Goal: Information Seeking & Learning: Learn about a topic

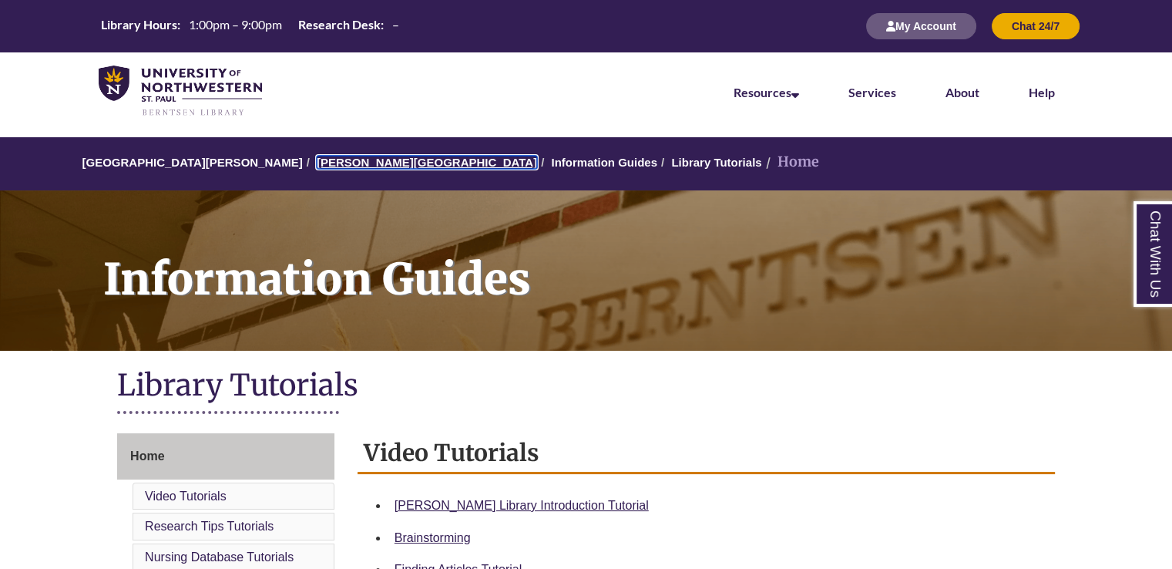
click at [327, 164] on link "[PERSON_NAME][GEOGRAPHIC_DATA]" at bounding box center [427, 162] width 220 height 13
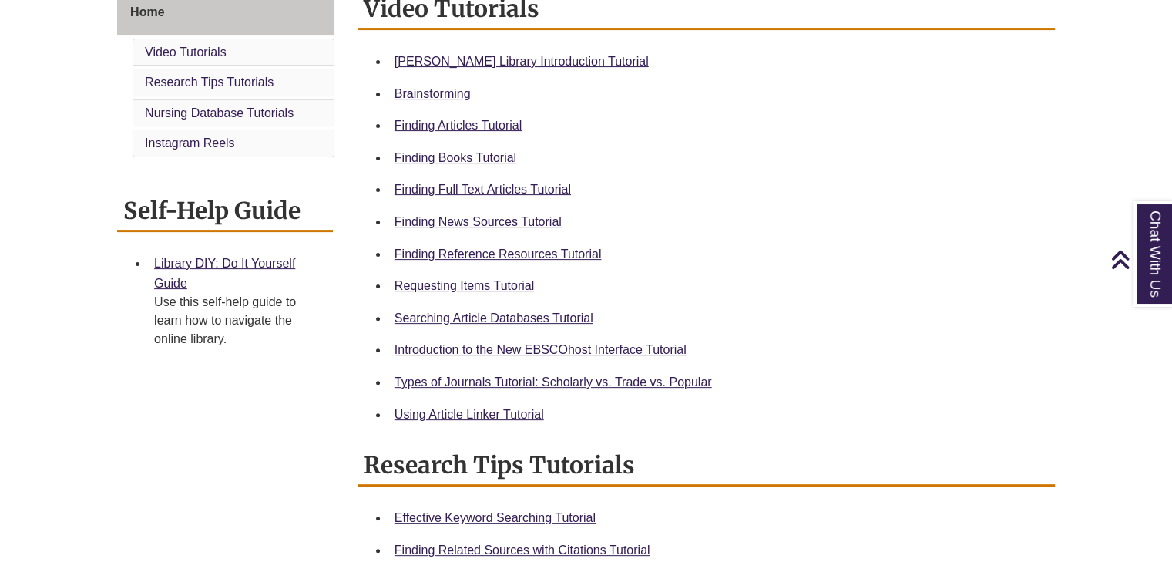
scroll to position [446, 0]
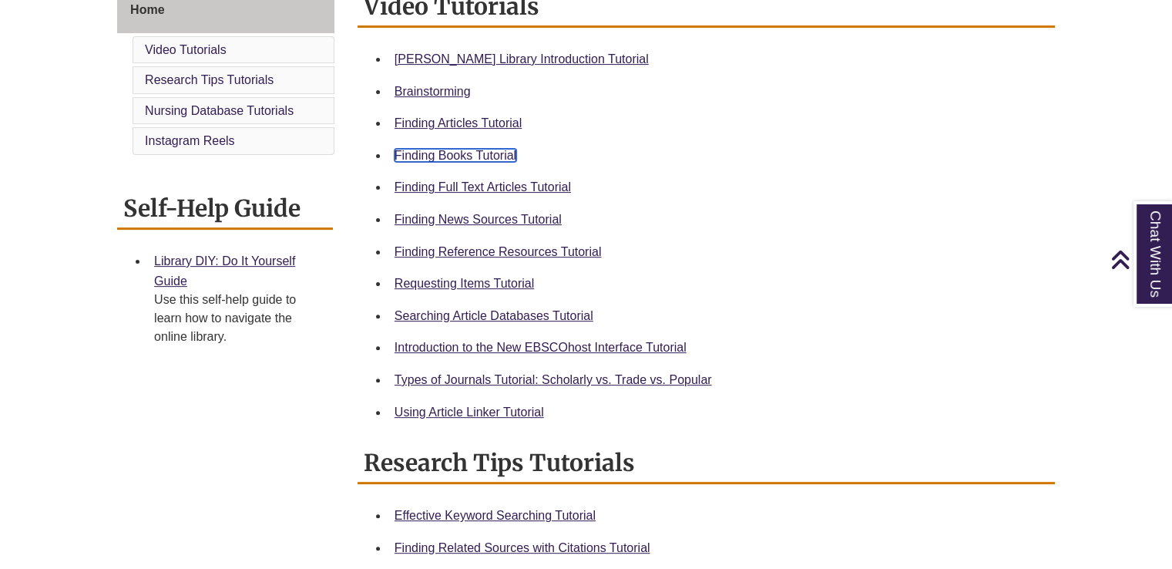
click at [462, 153] on link "Finding Books Tutorial" at bounding box center [456, 155] width 122 height 13
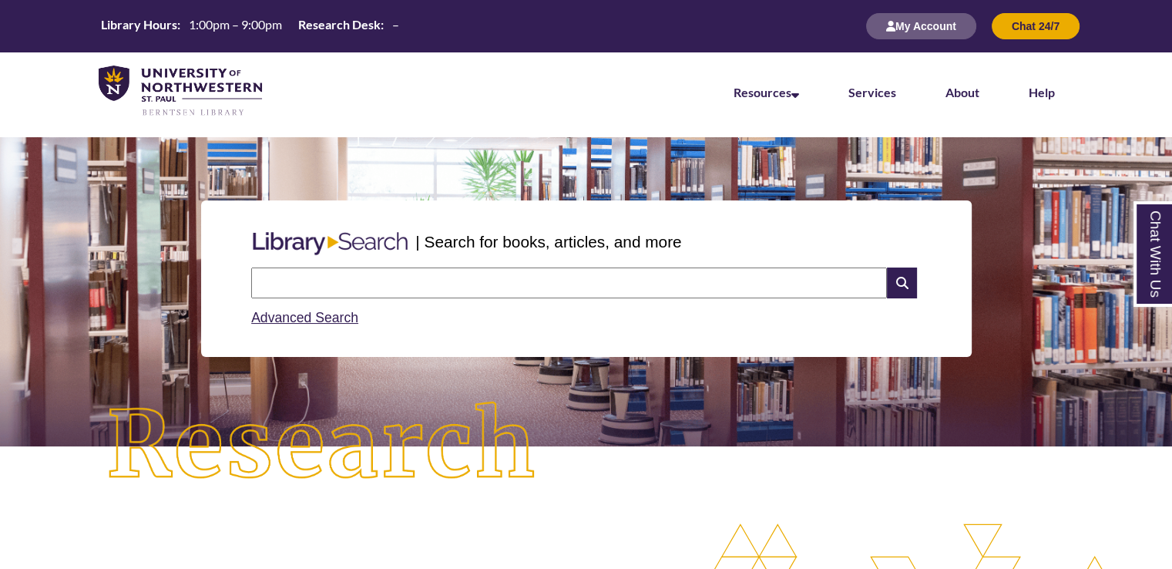
click at [475, 291] on input "text" at bounding box center [569, 282] width 636 height 31
type input "*"
click at [509, 291] on input "text" at bounding box center [569, 282] width 636 height 31
paste input "**********"
type input "**********"
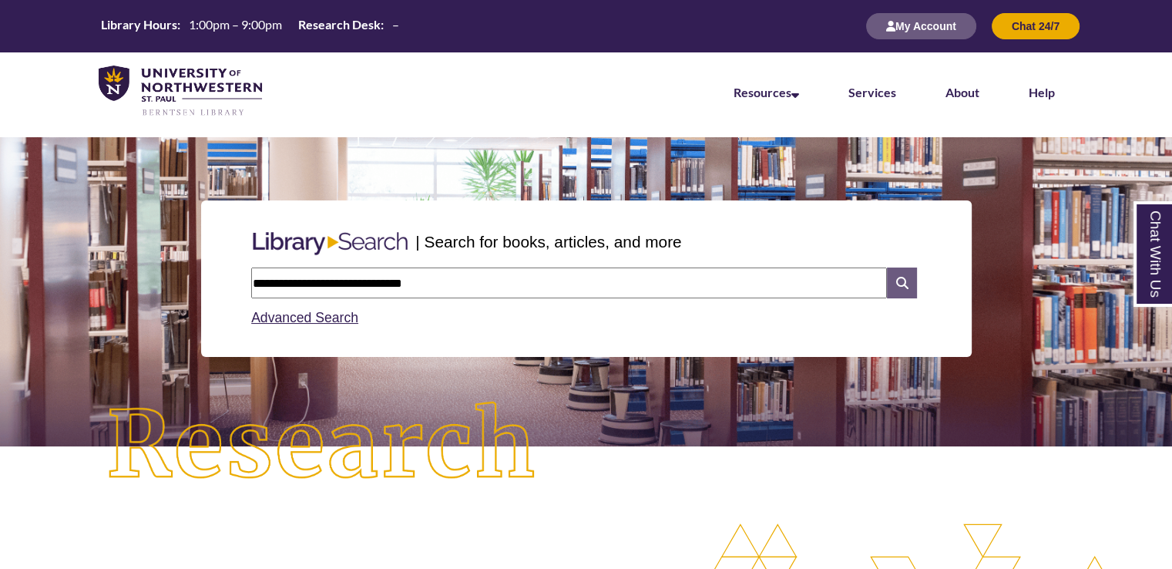
click at [905, 276] on icon at bounding box center [901, 282] width 29 height 31
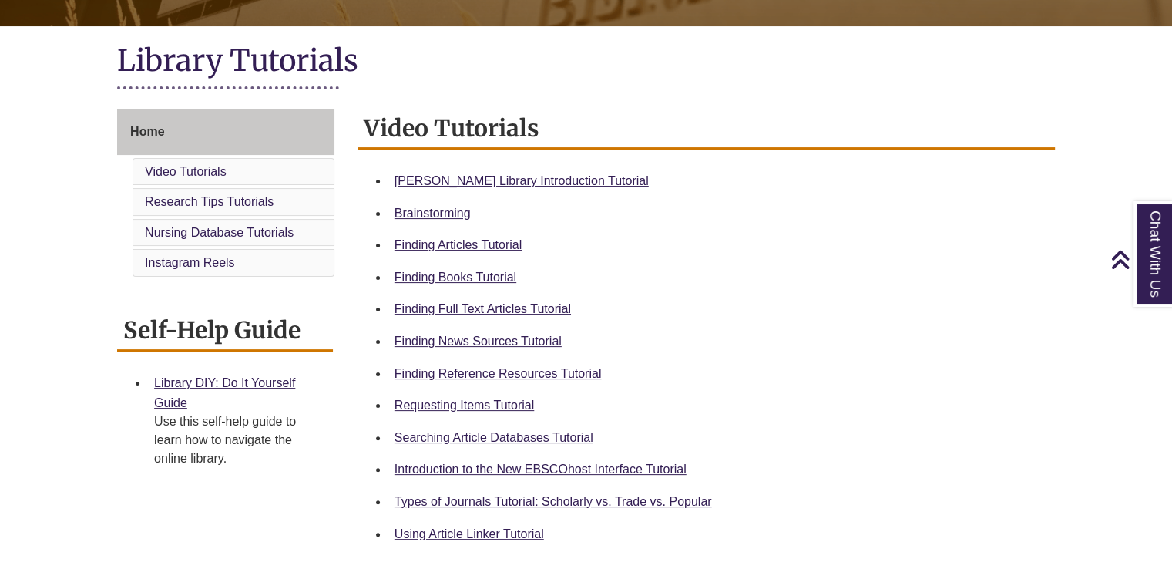
scroll to position [334, 0]
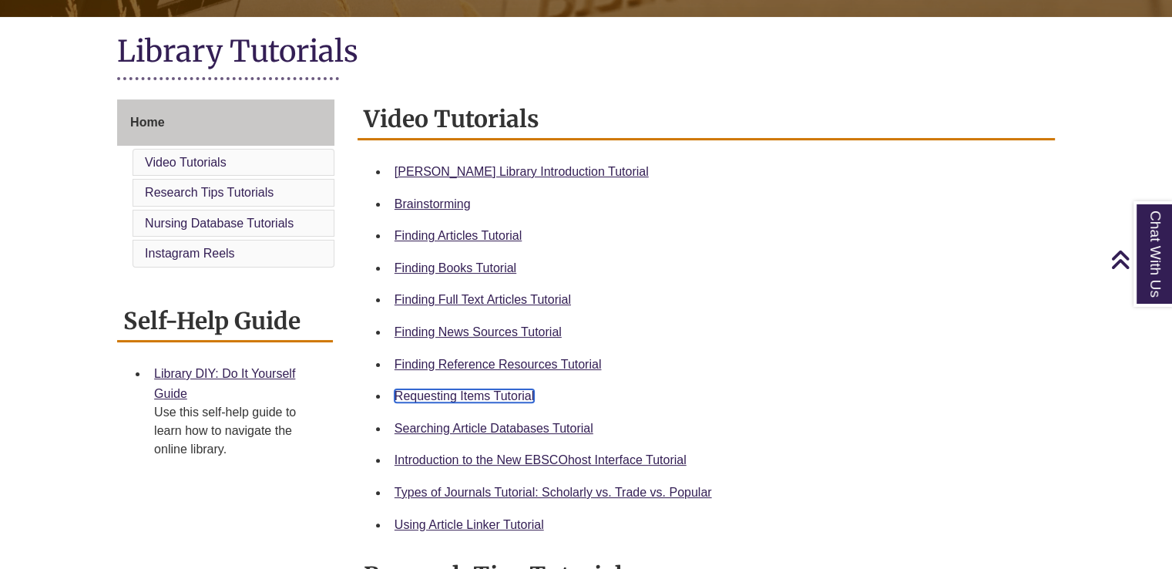
click at [502, 392] on link "Requesting Items Tutorial" at bounding box center [464, 395] width 139 height 13
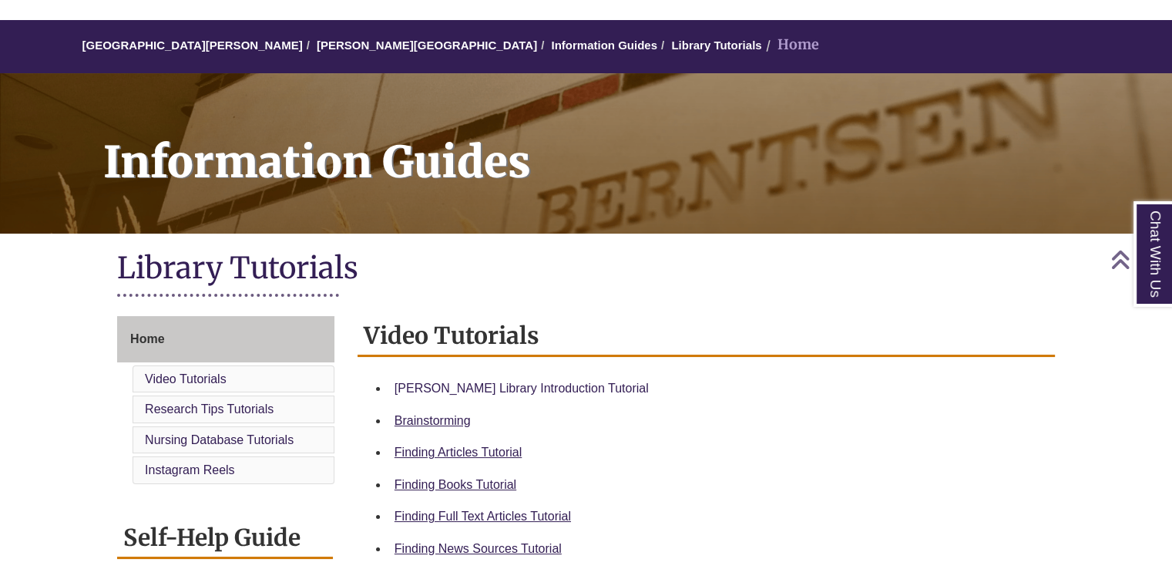
scroll to position [0, 0]
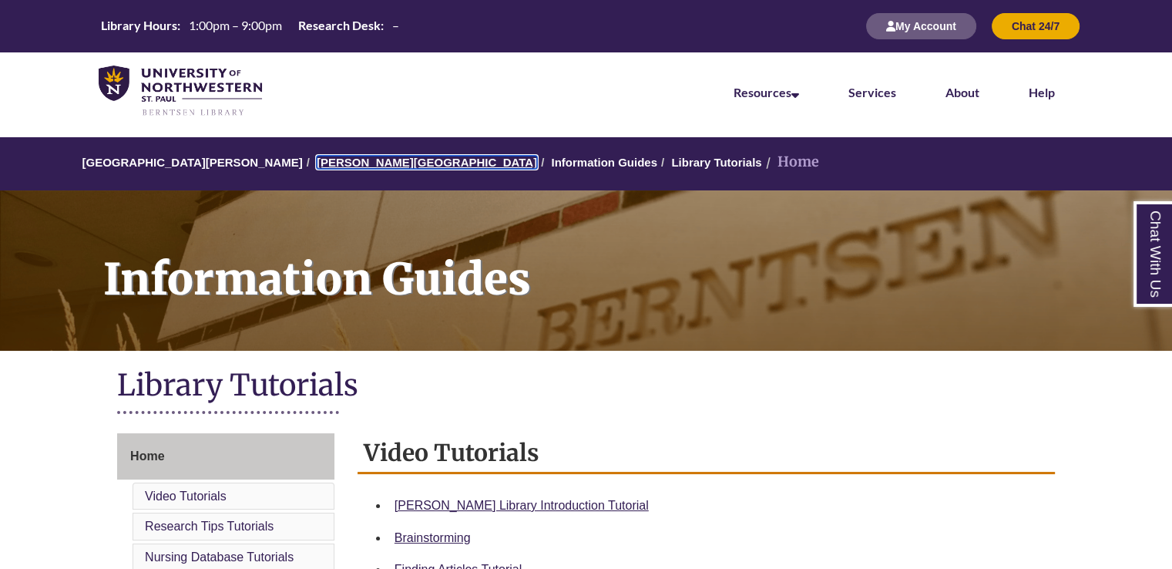
click at [363, 156] on link "[PERSON_NAME][GEOGRAPHIC_DATA]" at bounding box center [427, 162] width 220 height 13
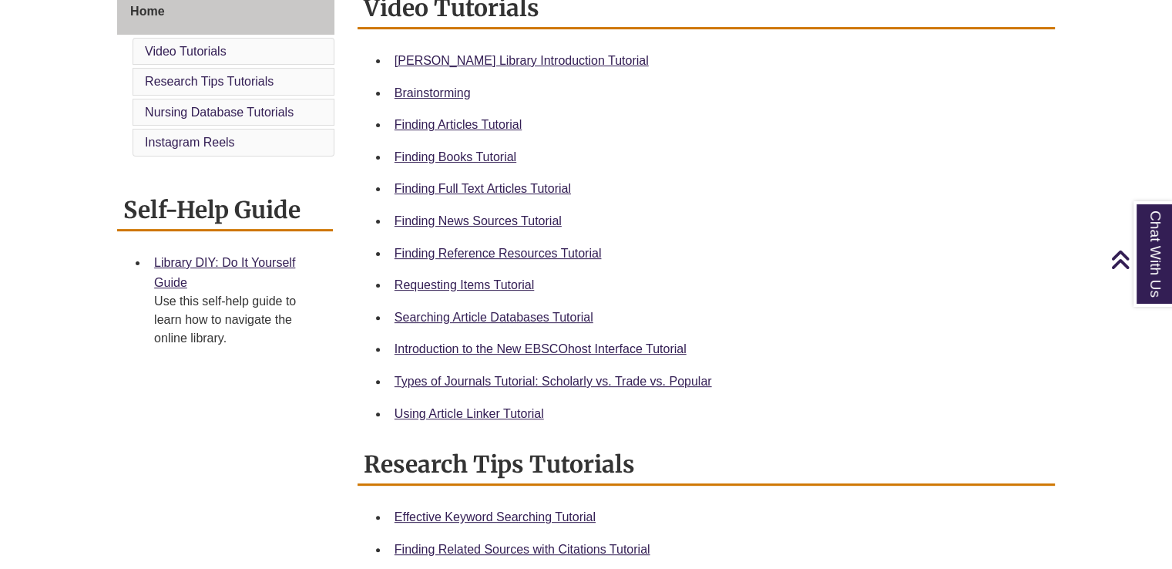
scroll to position [451, 0]
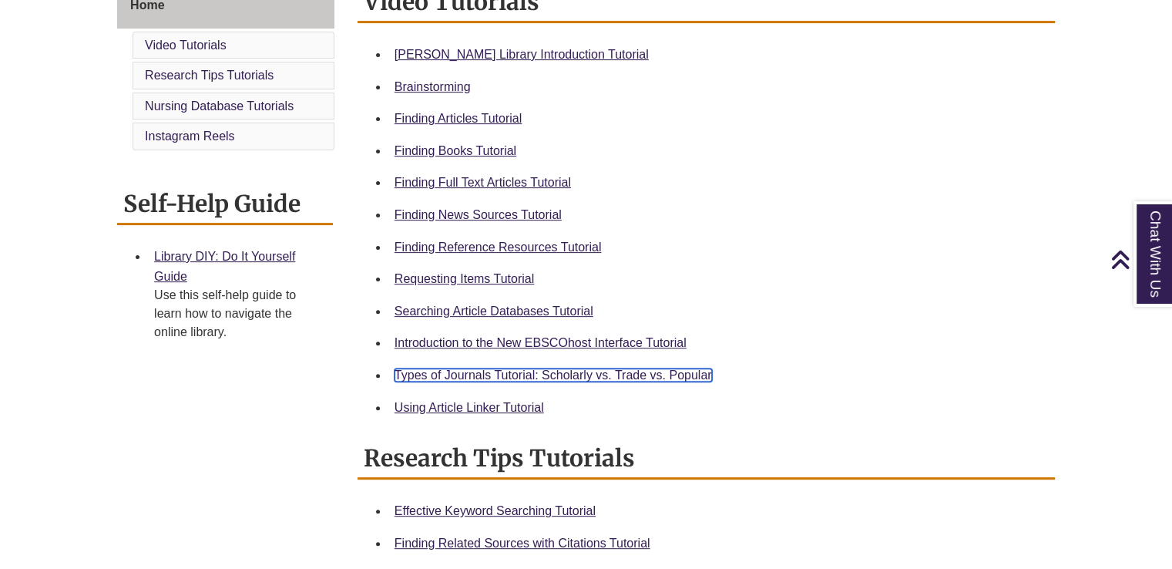
click at [652, 374] on link "Types of Journals Tutorial: Scholarly vs. Trade vs. Popular" at bounding box center [553, 374] width 317 height 13
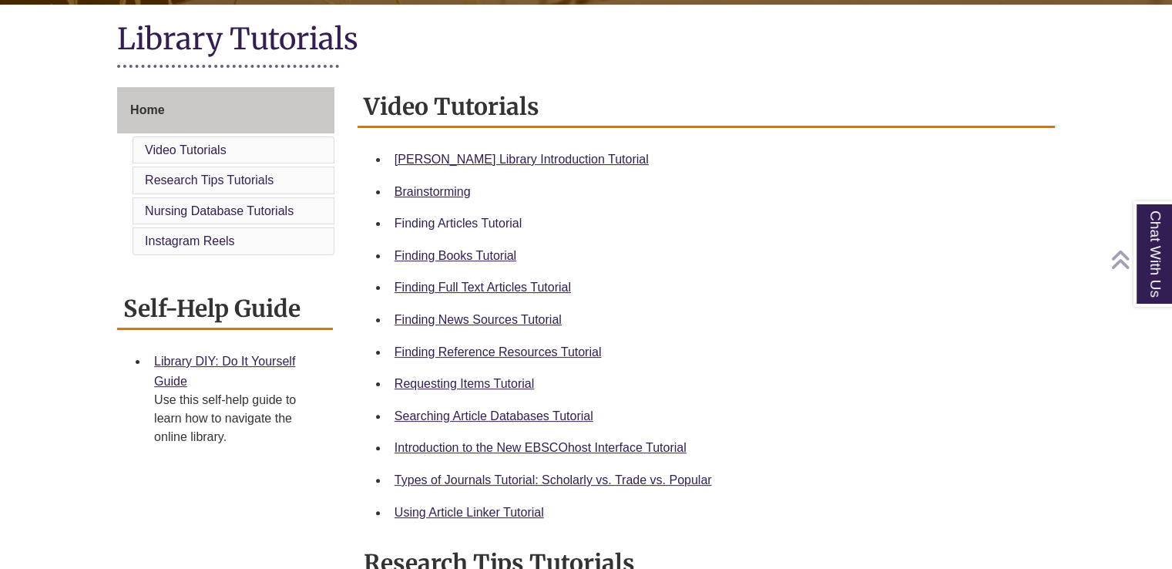
scroll to position [350, 0]
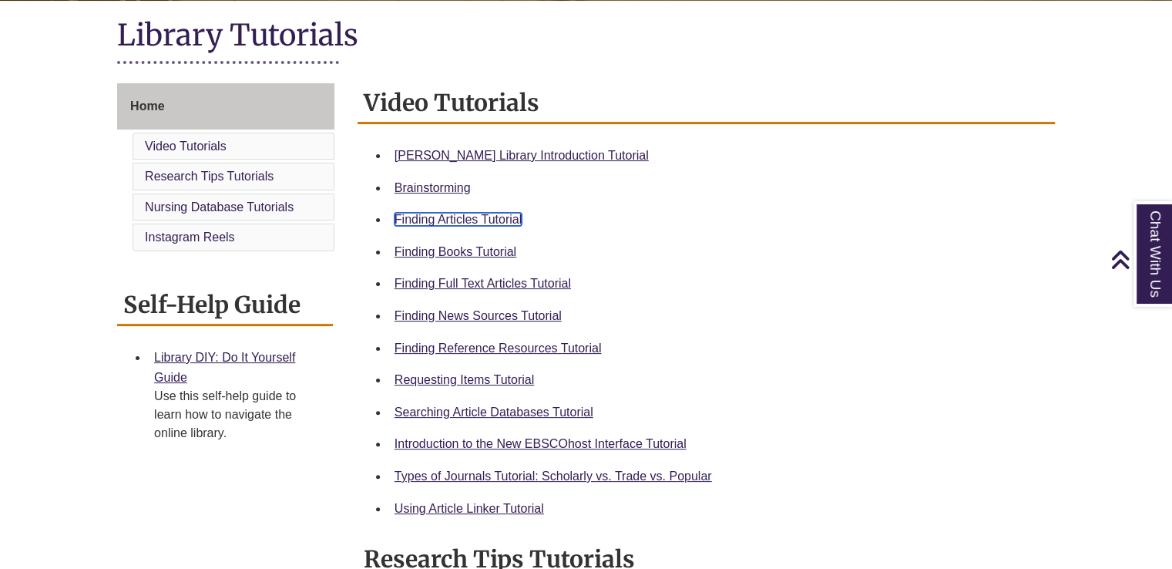
click at [502, 217] on link "Finding Articles Tutorial" at bounding box center [458, 219] width 127 height 13
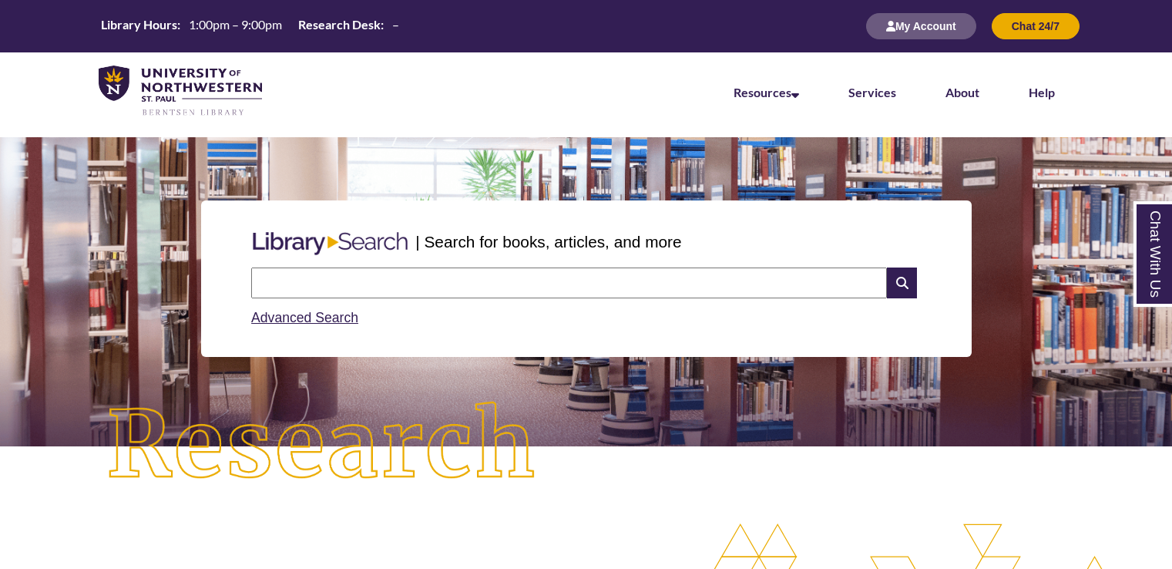
click at [351, 284] on input "text" at bounding box center [569, 282] width 636 height 31
click at [257, 284] on input "**********" at bounding box center [569, 282] width 636 height 31
click at [324, 281] on input "**********" at bounding box center [569, 282] width 636 height 31
click at [356, 279] on input "**********" at bounding box center [569, 282] width 636 height 31
click at [424, 284] on input "**********" at bounding box center [569, 282] width 636 height 31
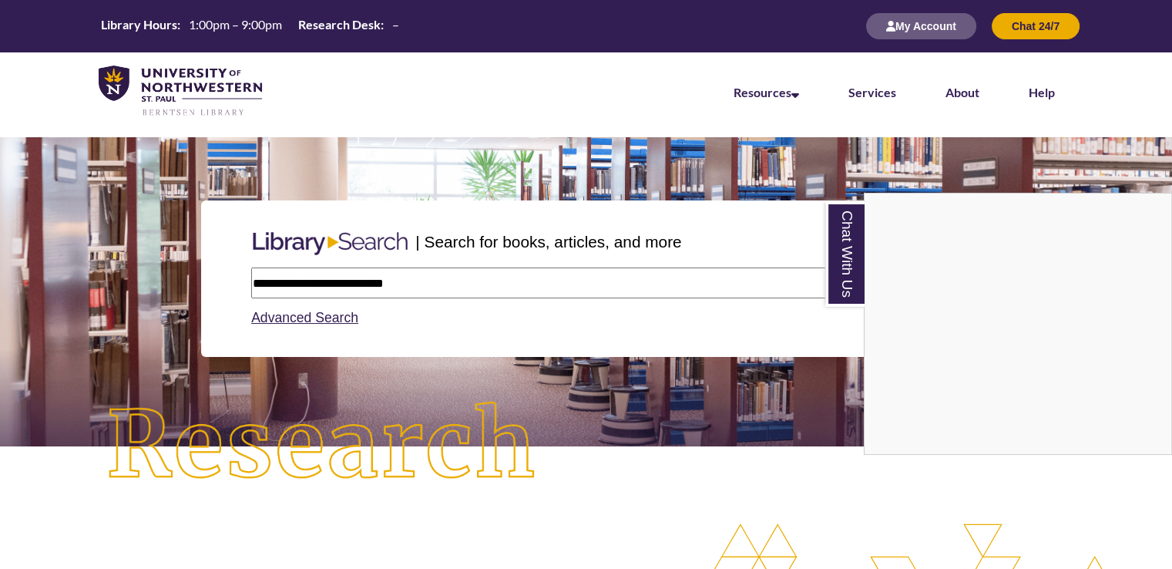
type input "**********"
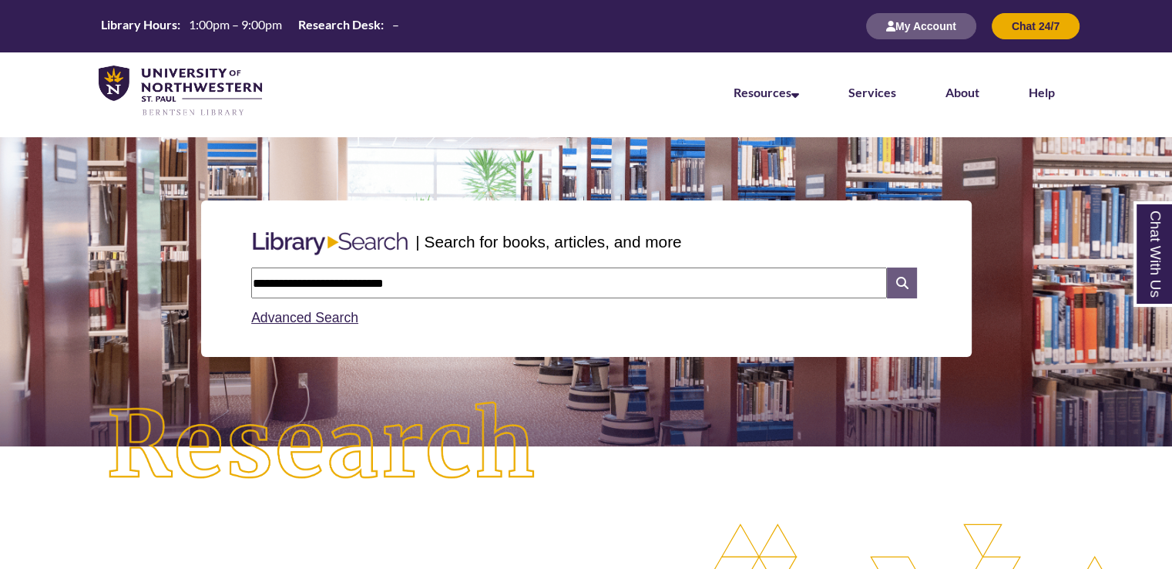
click at [906, 289] on icon at bounding box center [901, 282] width 29 height 31
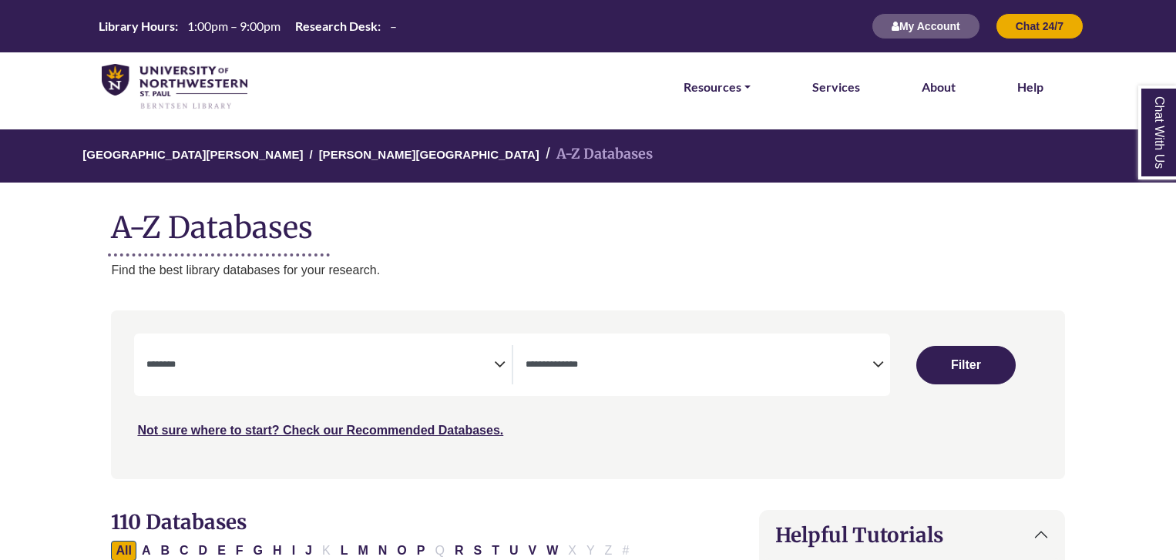
select select "Database Subject Filter"
select select "Database Types Filter"
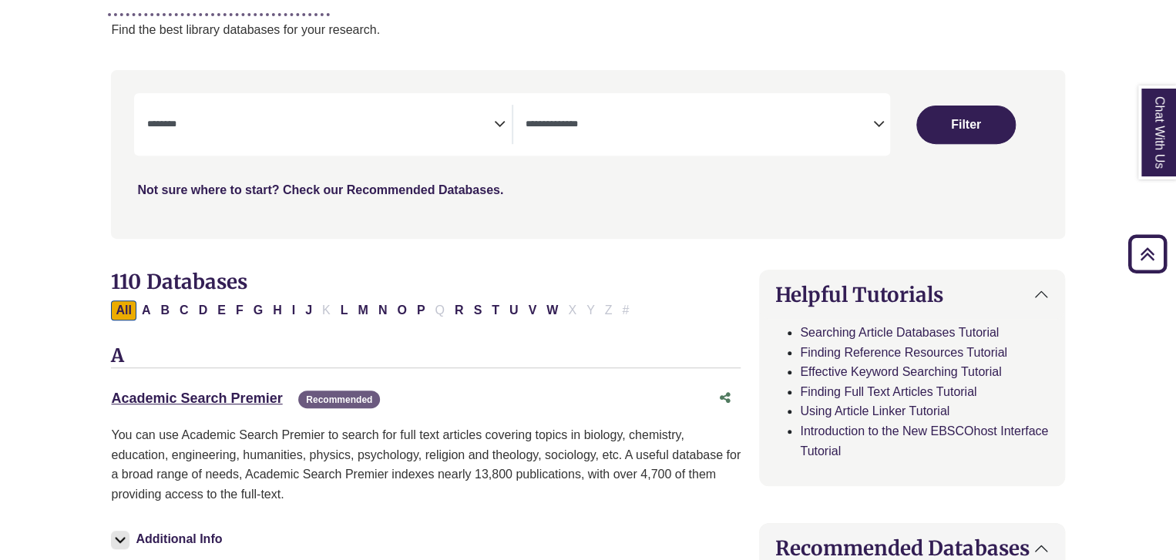
scroll to position [245, 0]
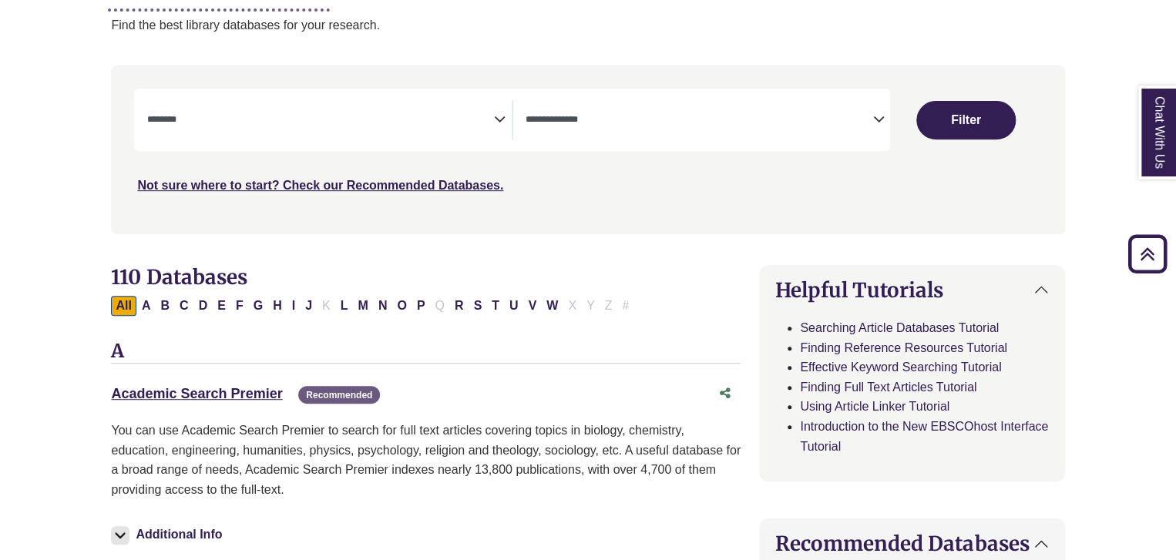
click at [496, 109] on icon "Search filters" at bounding box center [500, 117] width 12 height 23
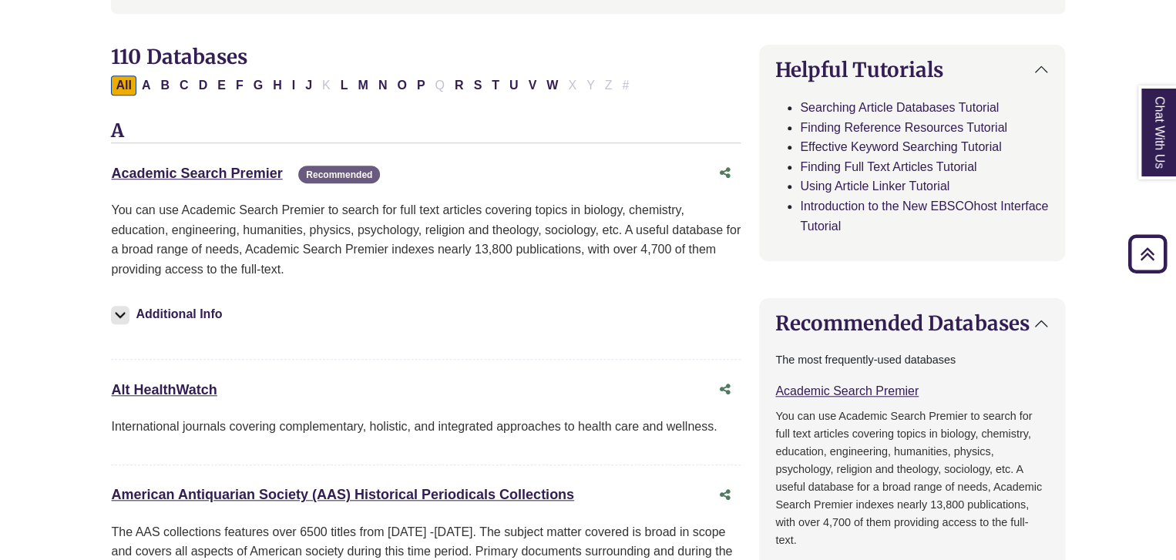
scroll to position [481, 0]
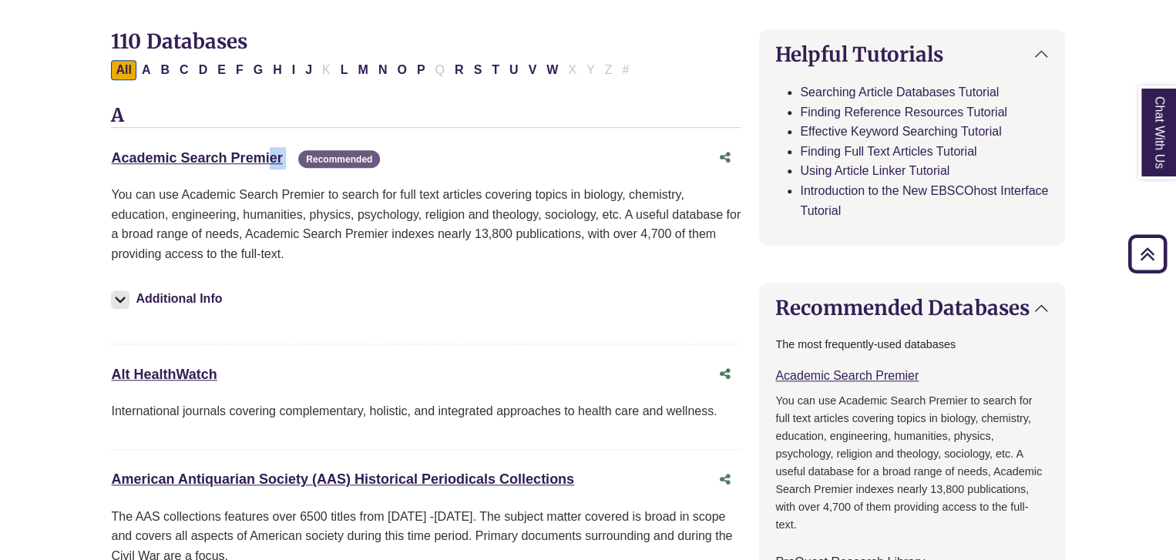
drag, startPoint x: 100, startPoint y: 155, endPoint x: 284, endPoint y: 167, distance: 184.6
copy div "Academic Search Premier This link opens in a new window"
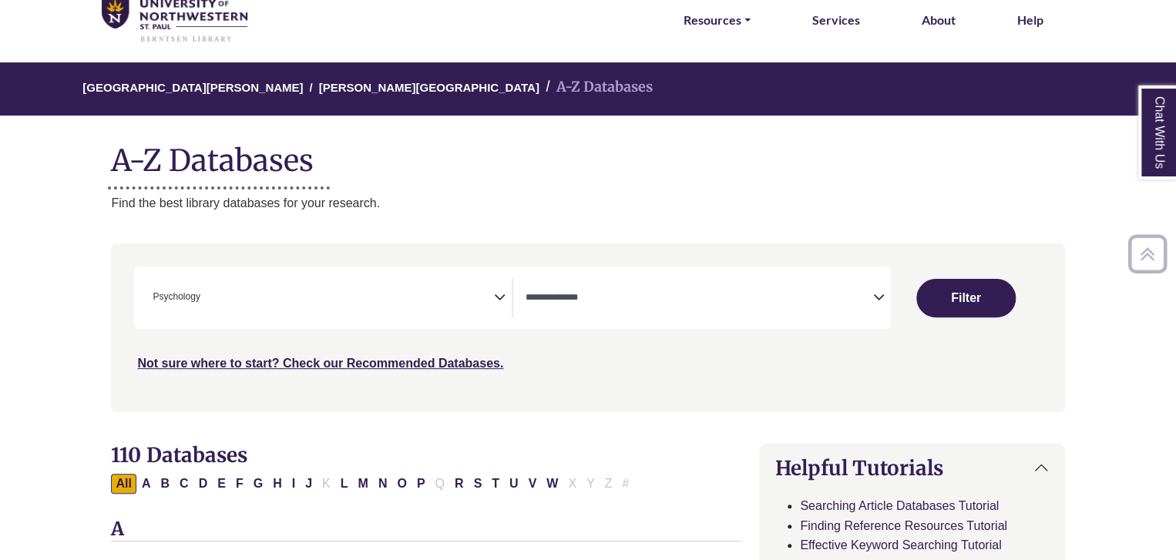
scroll to position [61, 0]
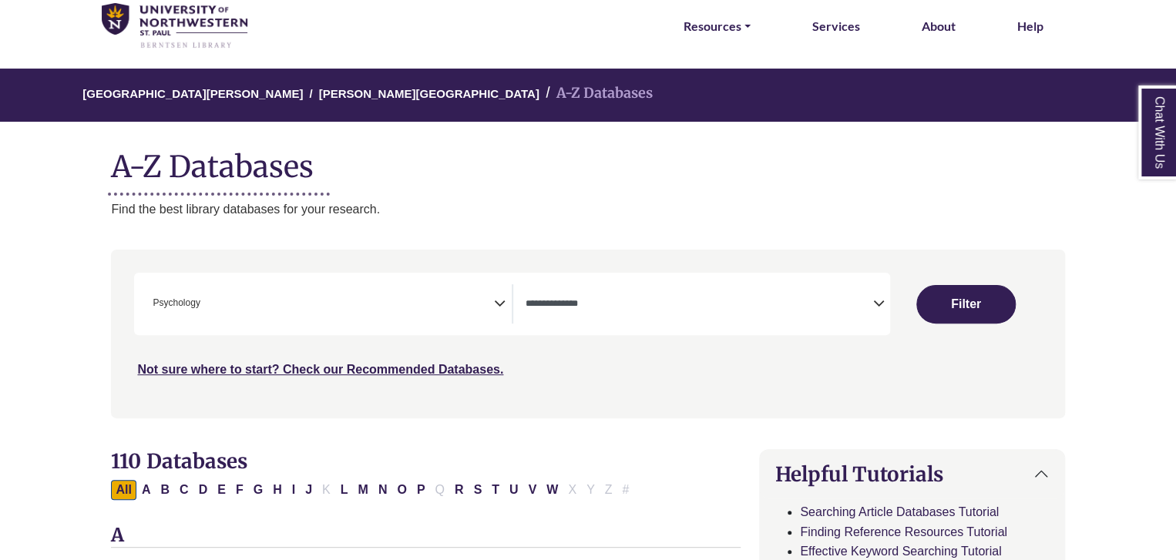
click at [502, 304] on icon "Search filters" at bounding box center [500, 301] width 12 height 23
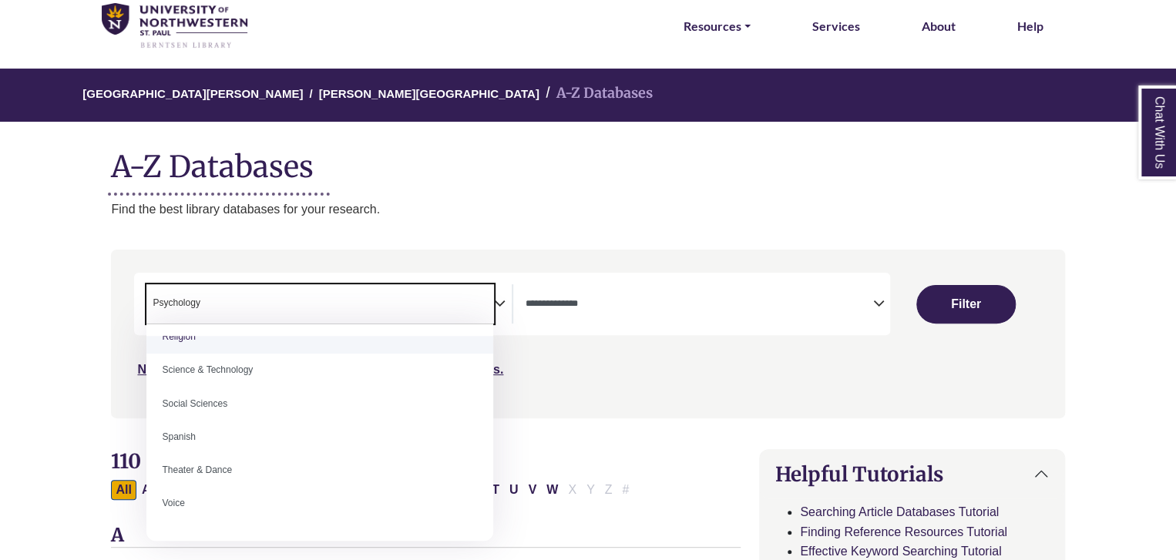
scroll to position [1328, 0]
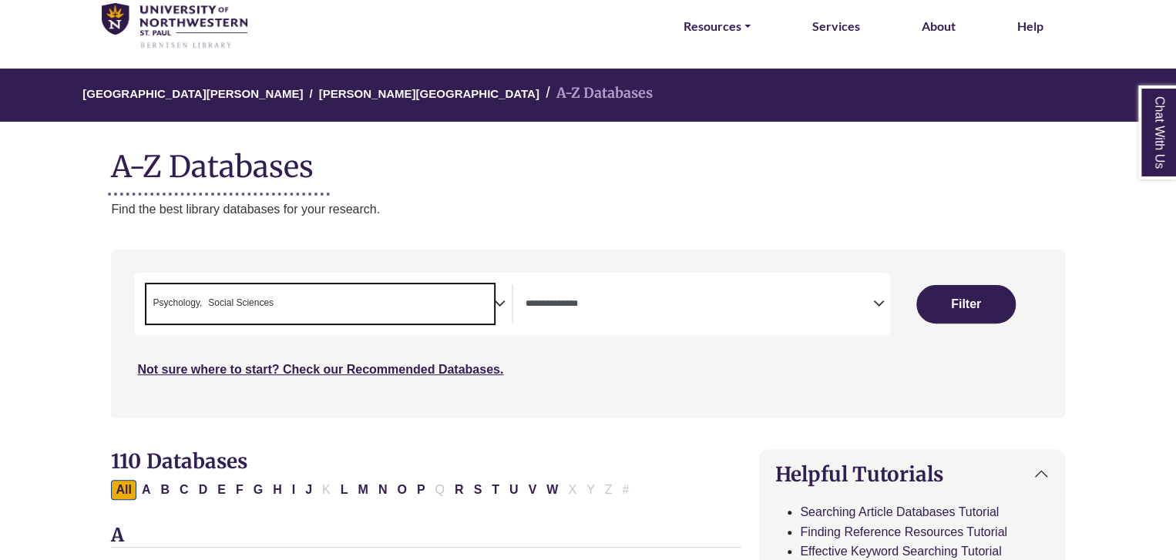
drag, startPoint x: 204, startPoint y: 303, endPoint x: 177, endPoint y: 299, distance: 27.2
click at [177, 299] on ul "× Psychology × Social Sciences" at bounding box center [211, 301] width 130 height 13
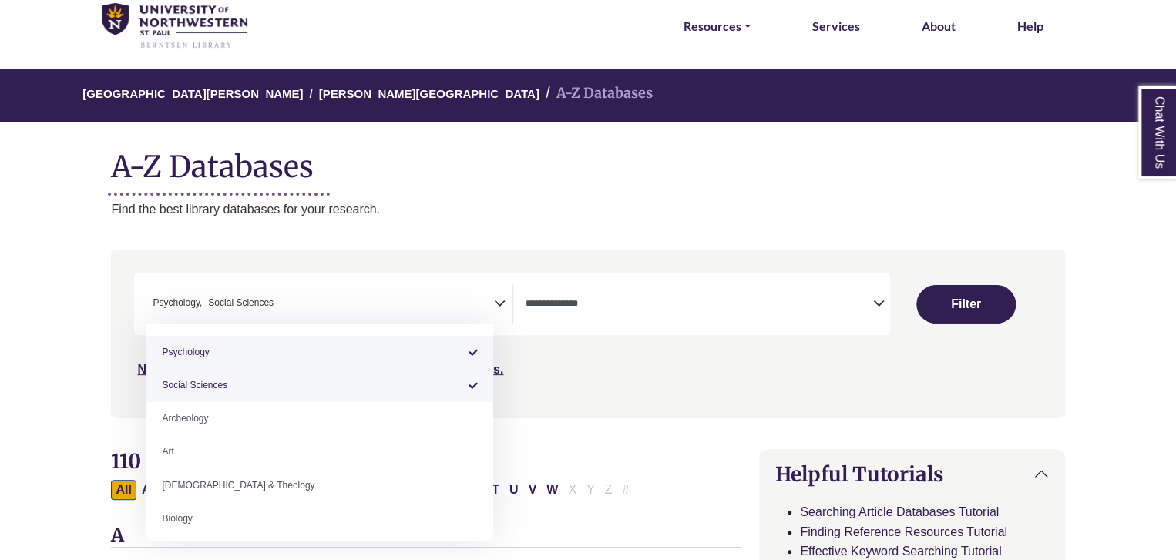
select select "******"
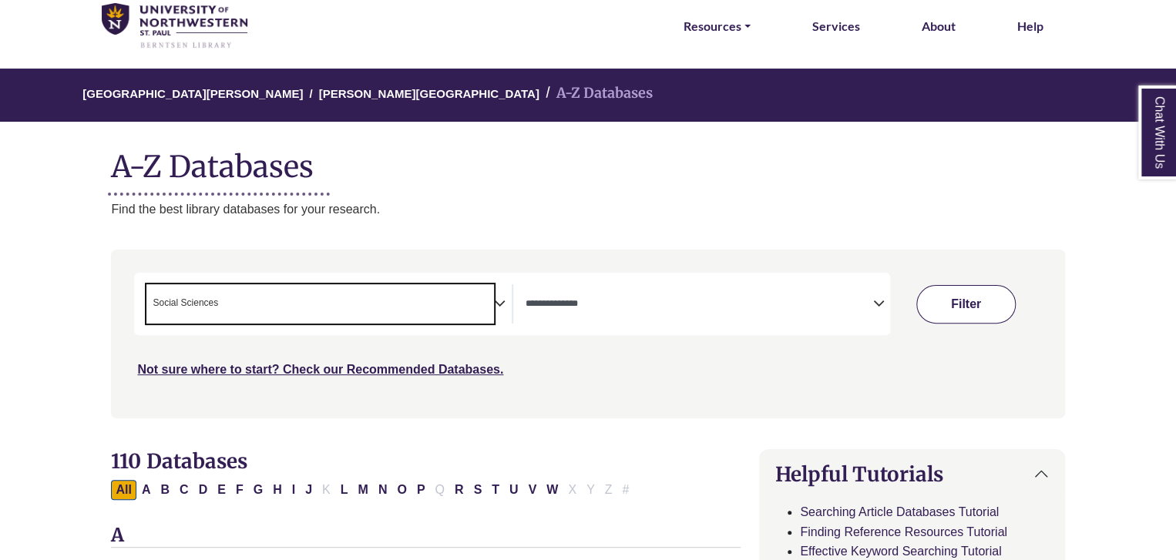
click at [963, 313] on button "Filter" at bounding box center [965, 304] width 99 height 39
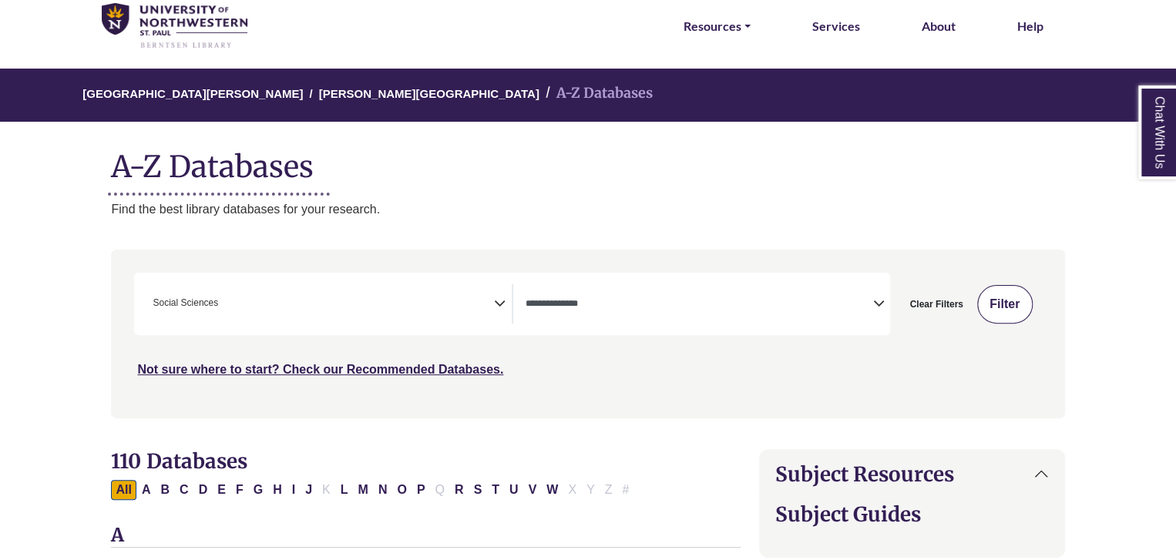
select select "Database Types Filter"
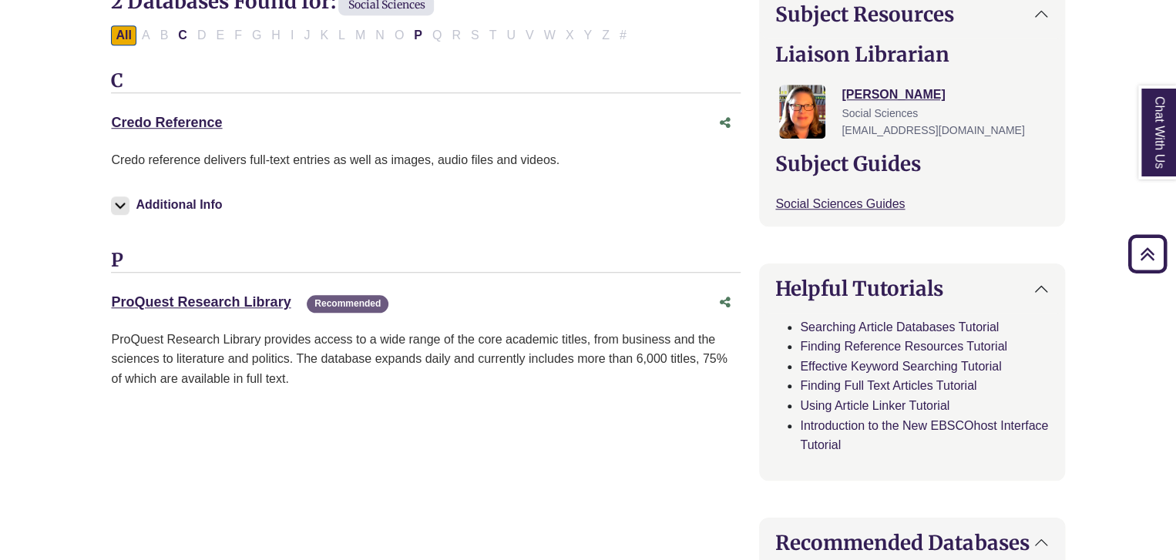
scroll to position [520, 0]
drag, startPoint x: 244, startPoint y: 131, endPoint x: 102, endPoint y: 126, distance: 142.7
copy link "Credo Reference"
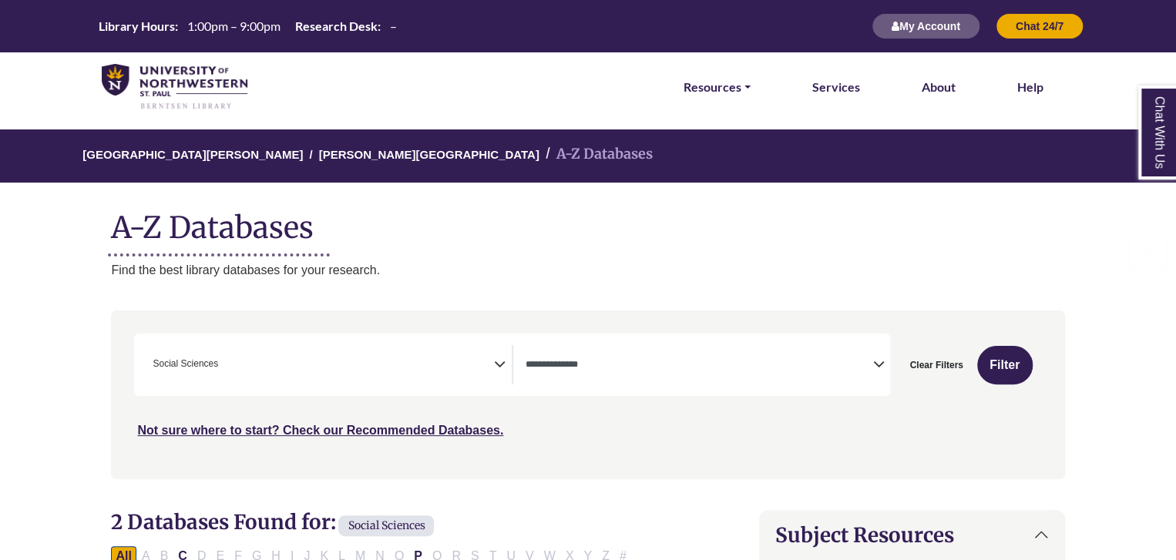
scroll to position [0, 0]
click at [170, 235] on h1 "A-Z Databases" at bounding box center [587, 221] width 953 height 47
click at [497, 359] on icon "Search filters" at bounding box center [500, 362] width 12 height 23
click at [502, 359] on icon "Search filters" at bounding box center [500, 362] width 12 height 23
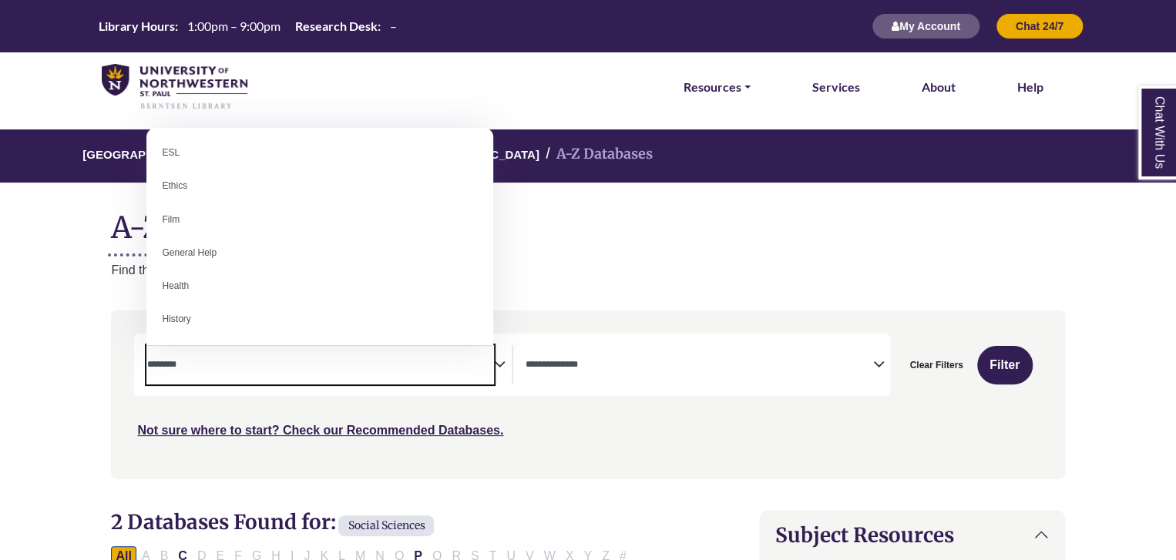
scroll to position [586, 0]
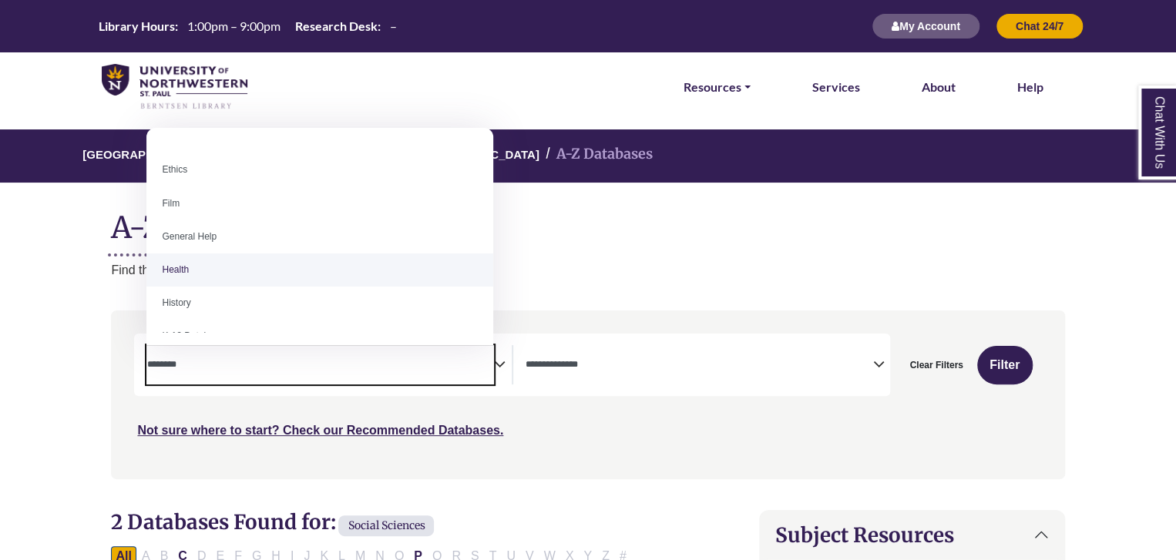
select select "*****"
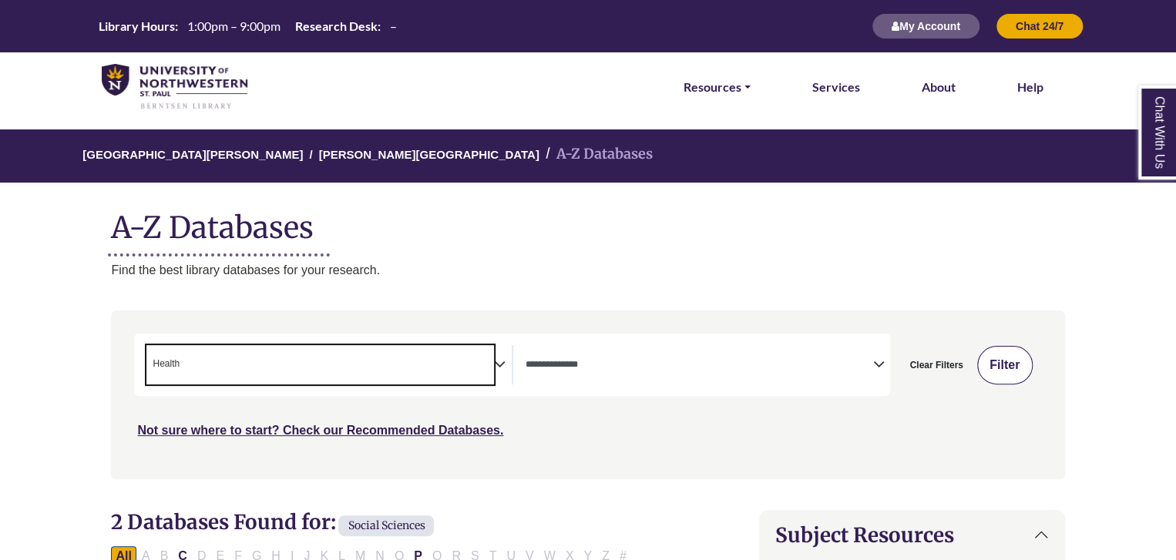
click at [1013, 374] on button "Filter" at bounding box center [1004, 365] width 55 height 39
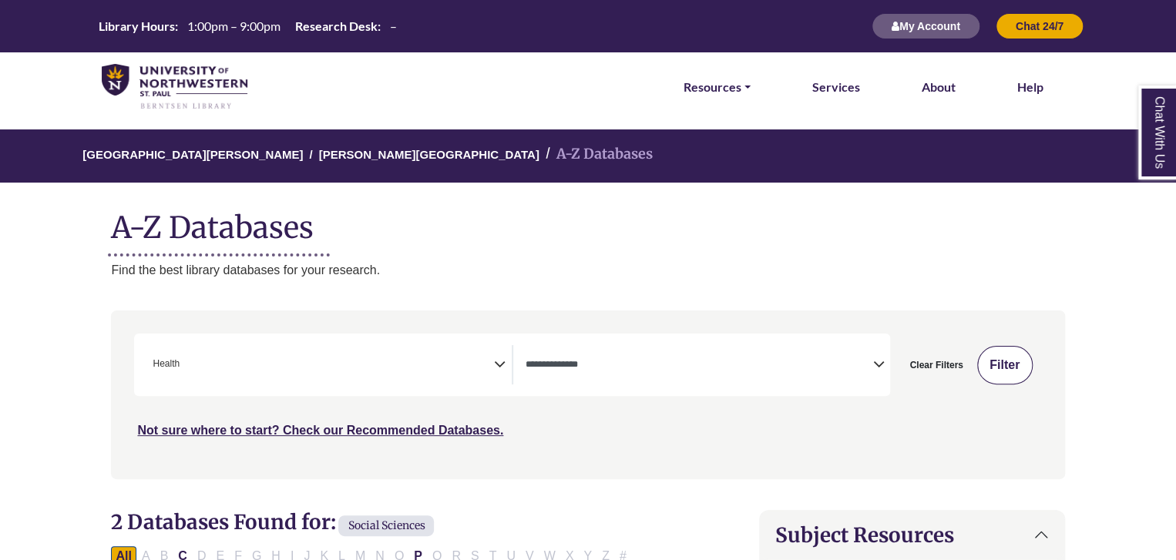
select select "Database Types Filter"
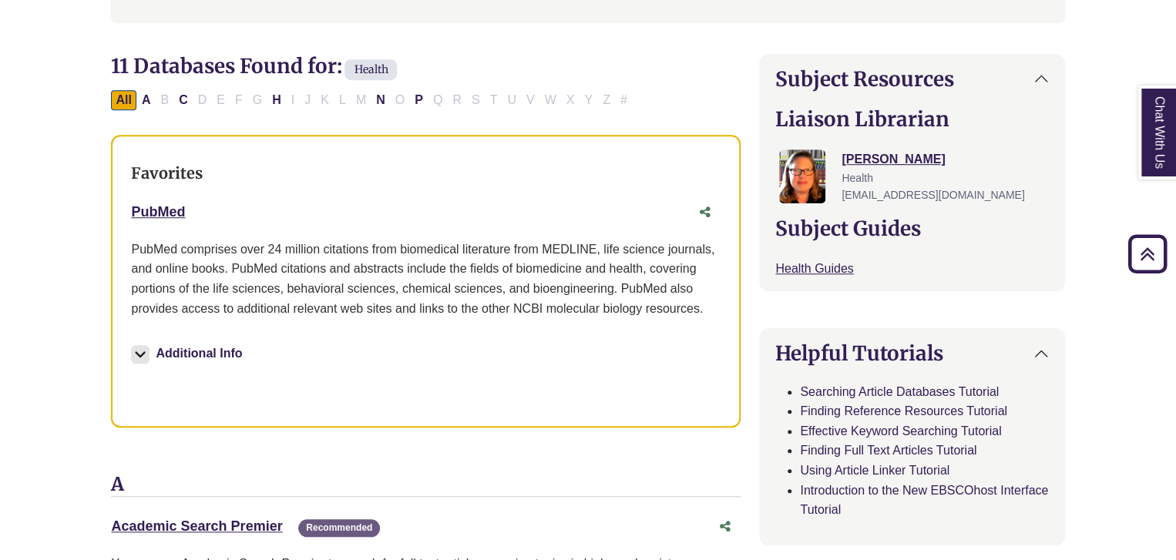
scroll to position [459, 0]
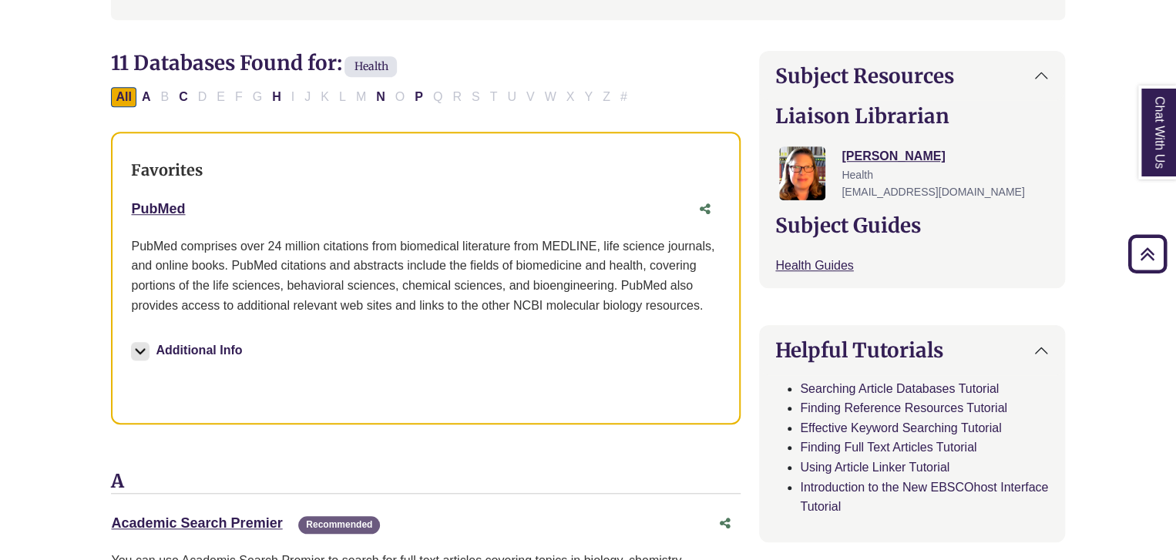
drag, startPoint x: 190, startPoint y: 209, endPoint x: 117, endPoint y: 201, distance: 73.6
click at [117, 201] on div "Favorites PubMed This link opens in a new window Additional Info More Info" at bounding box center [426, 278] width 630 height 293
copy link "PubMed"
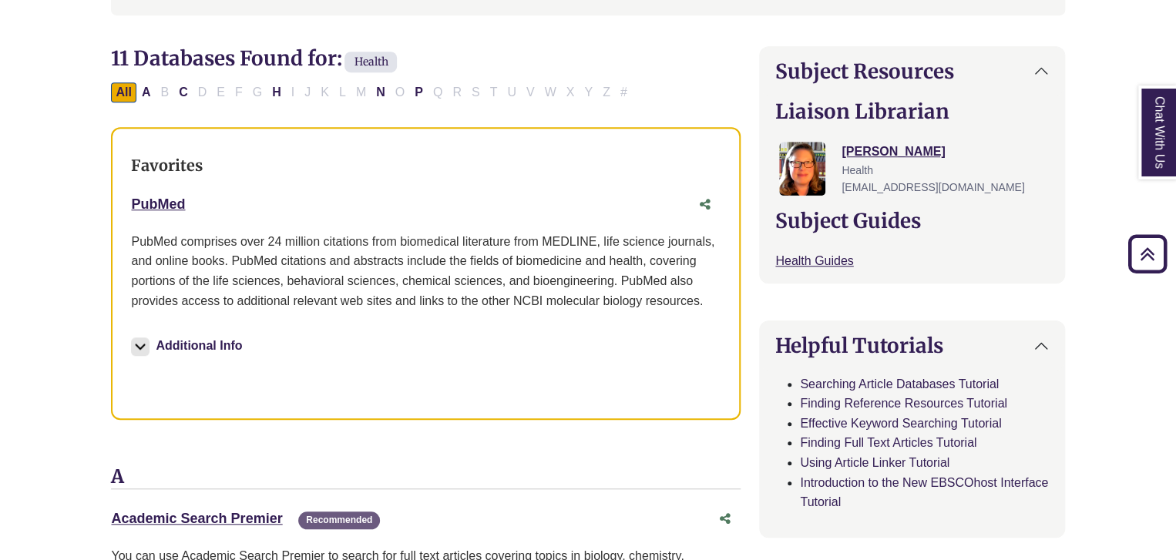
scroll to position [473, 0]
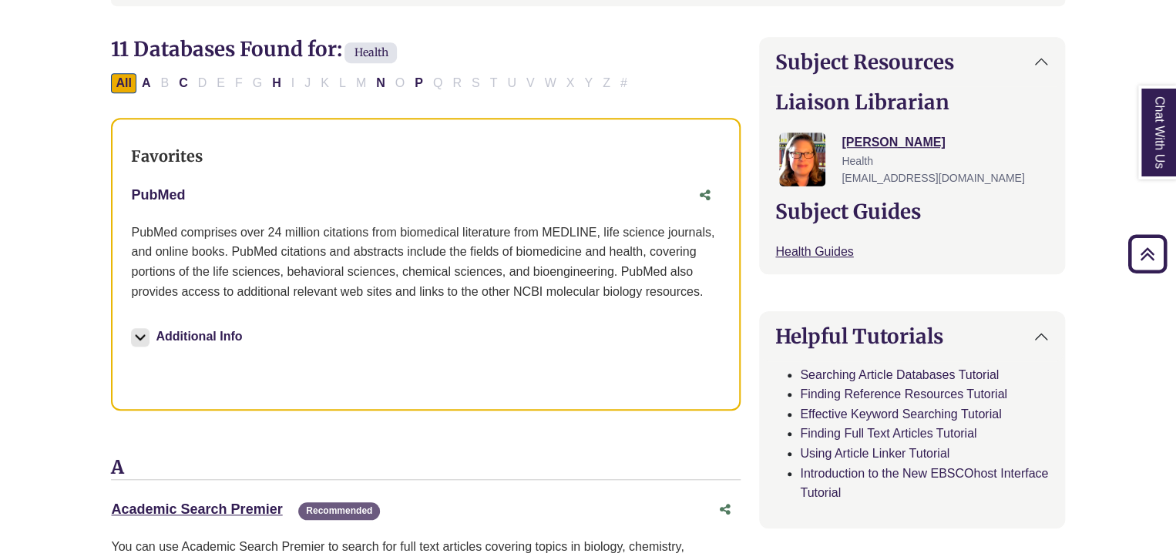
click at [149, 193] on link "PubMed This link opens in a new window" at bounding box center [158, 194] width 54 height 15
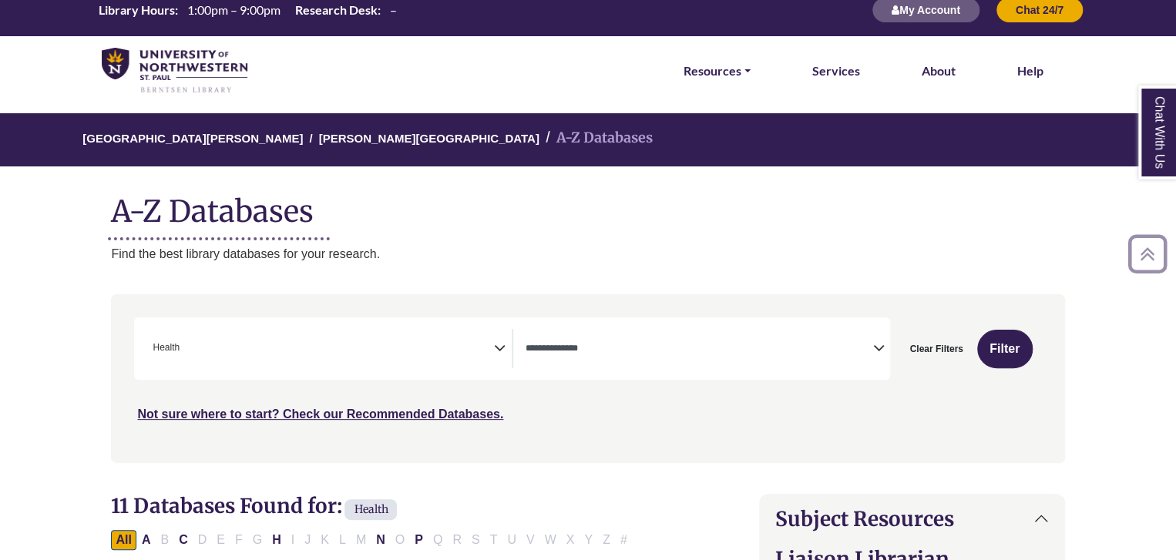
scroll to position [0, 0]
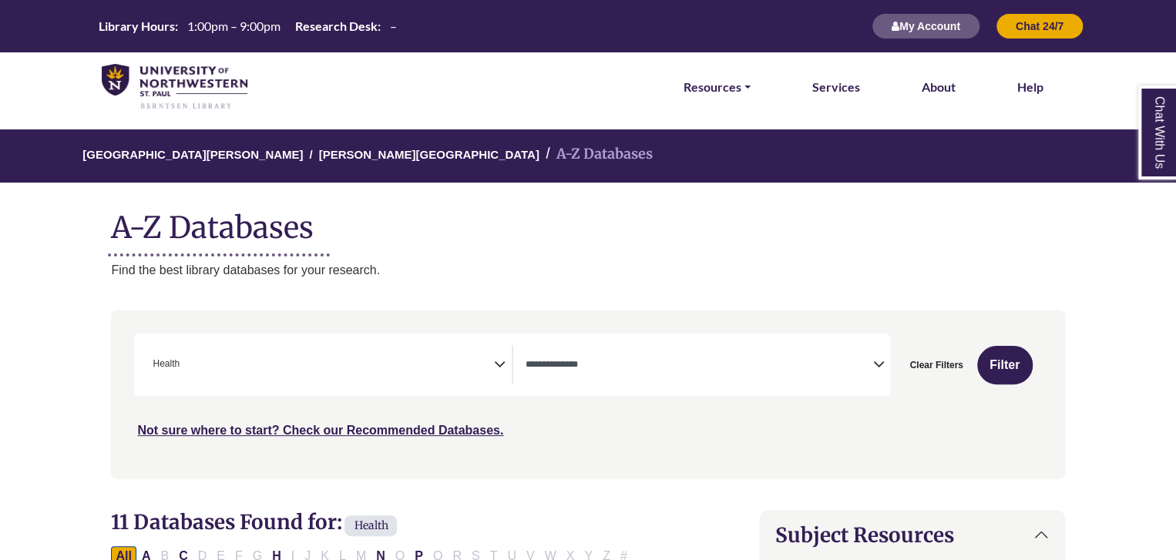
click at [499, 374] on div "**********" at bounding box center [328, 364] width 364 height 39
click at [498, 367] on icon "Search filters" at bounding box center [500, 362] width 12 height 23
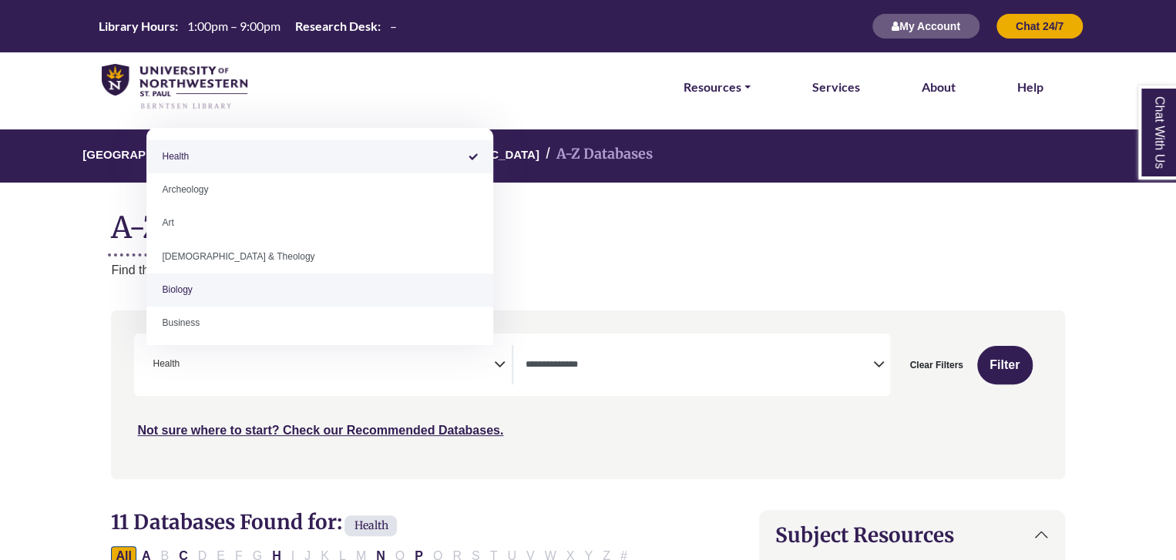
select select "*****"
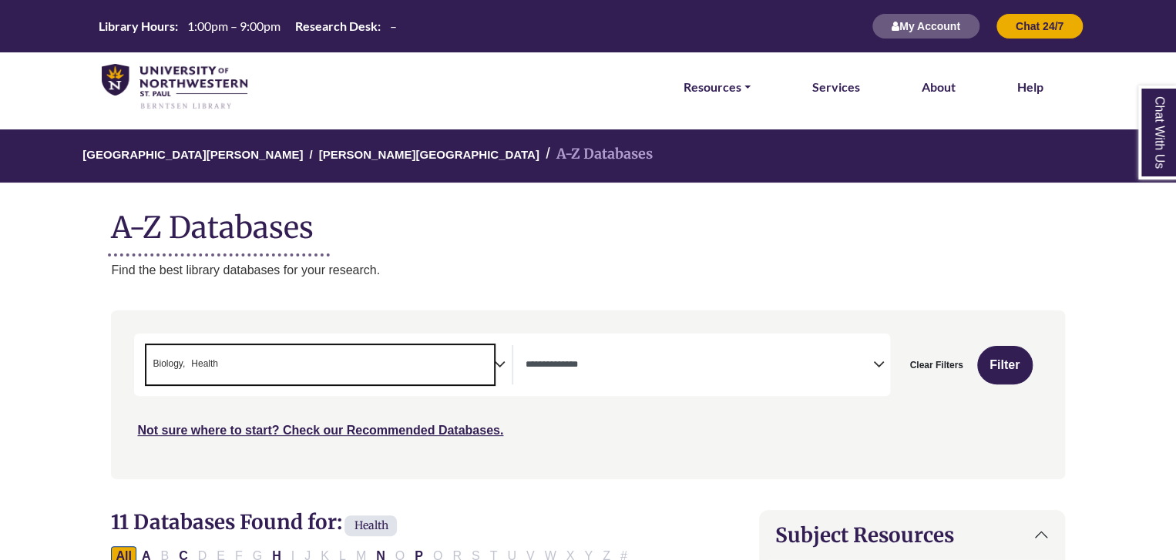
click at [280, 355] on span "× Biology × Health" at bounding box center [319, 364] width 347 height 39
click at [1017, 358] on button "Filter" at bounding box center [1004, 365] width 55 height 39
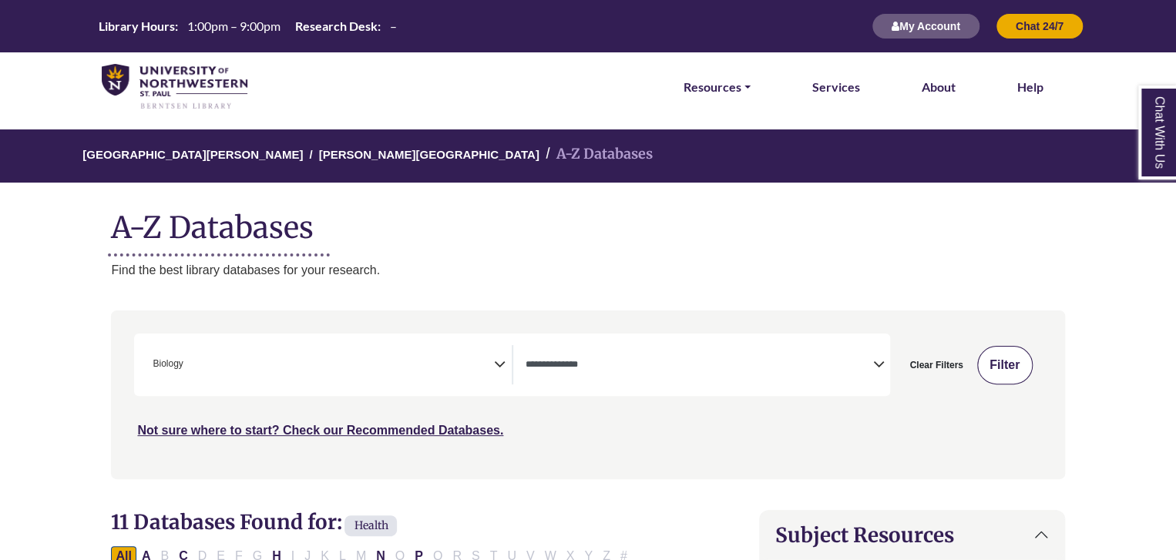
select select "Database Types Filter"
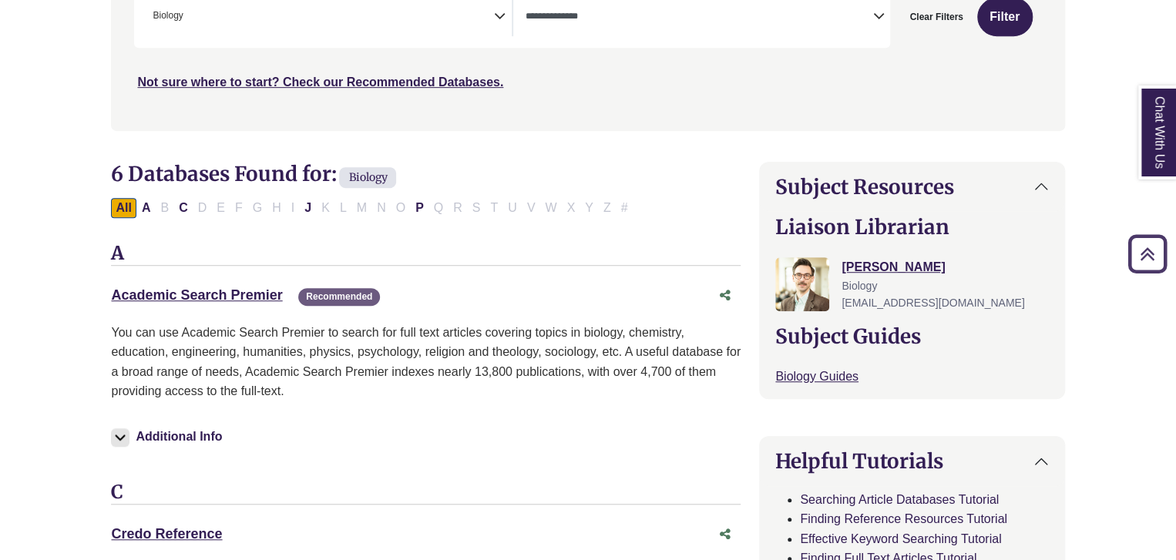
scroll to position [350, 0]
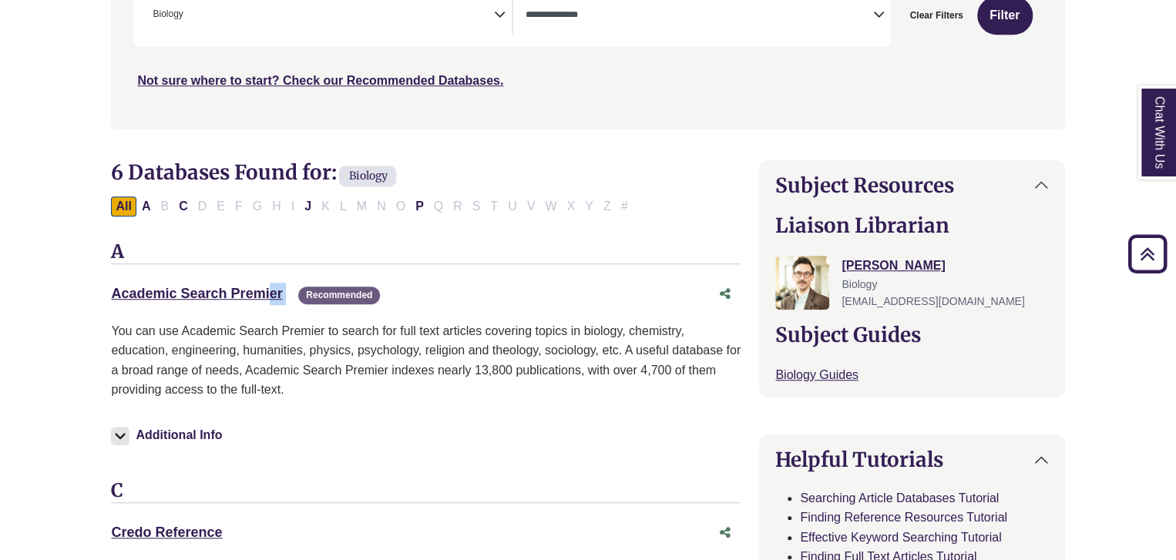
drag, startPoint x: 107, startPoint y: 292, endPoint x: 294, endPoint y: 297, distance: 187.3
click at [294, 295] on div "Recommended" at bounding box center [333, 293] width 94 height 13
click at [506, 22] on div "**********" at bounding box center [328, 14] width 364 height 39
click at [496, 16] on icon "Search filters" at bounding box center [500, 12] width 12 height 23
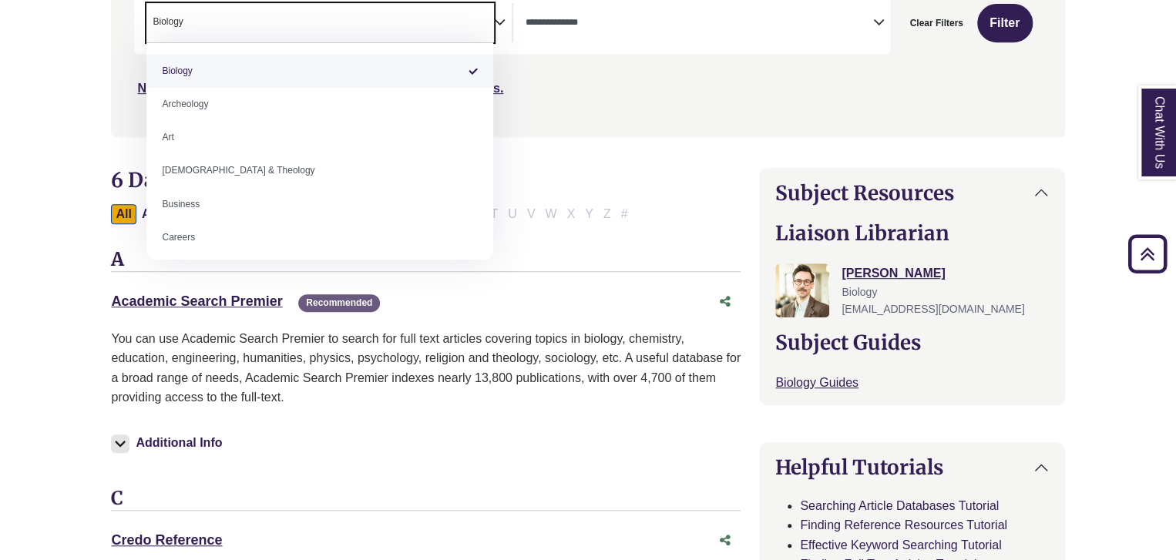
scroll to position [340, 0]
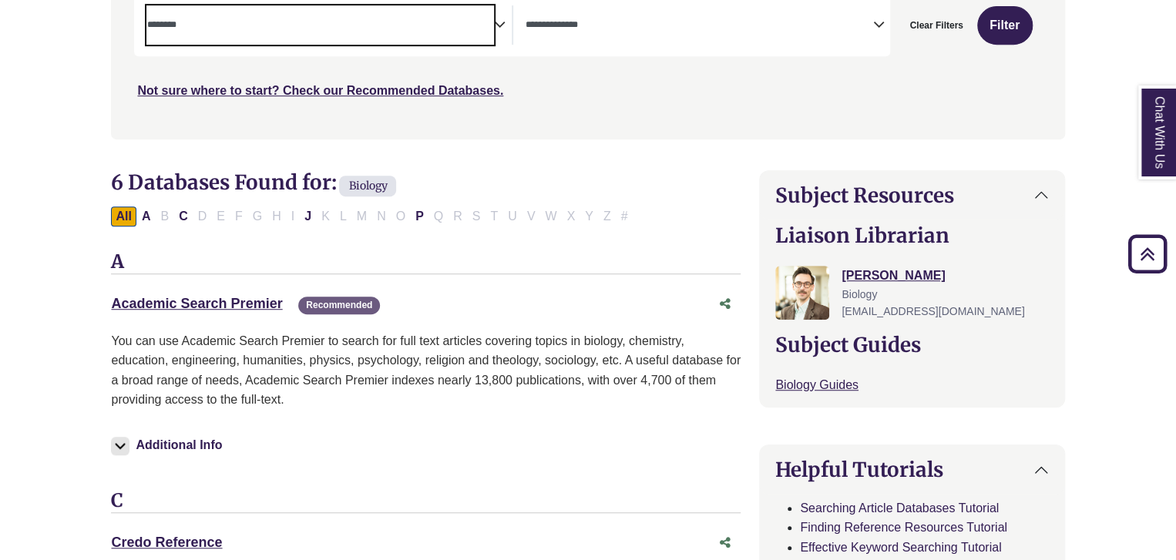
click at [495, 29] on icon "Search filters" at bounding box center [500, 22] width 12 height 23
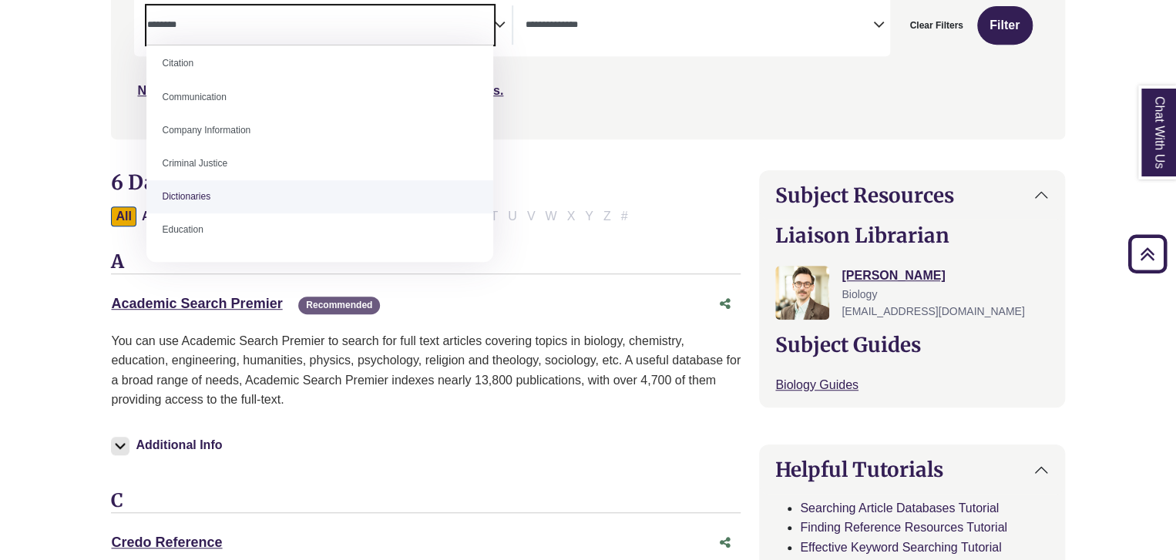
scroll to position [278, 0]
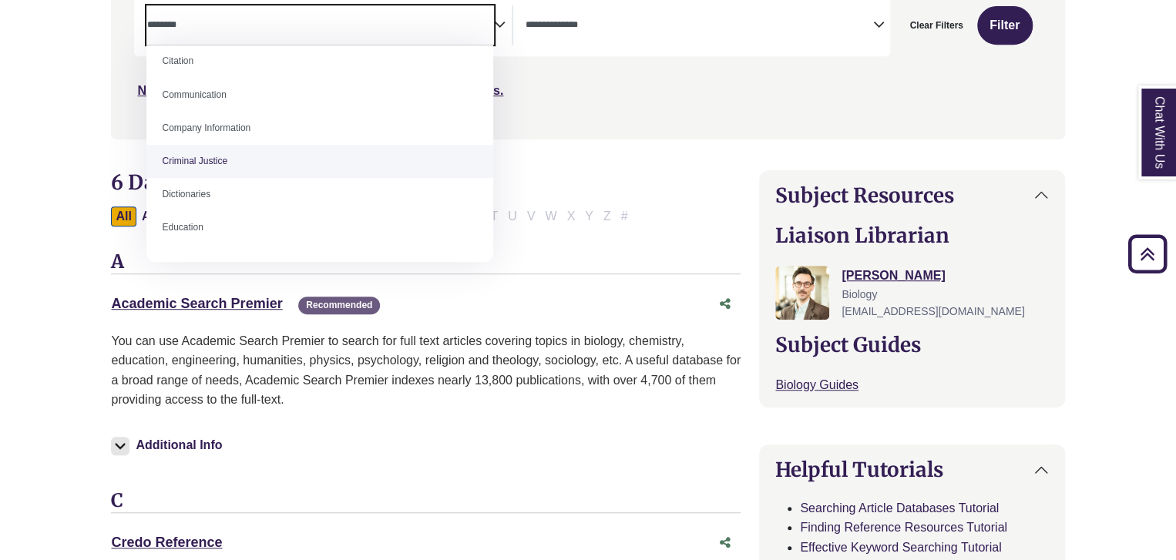
select select "******"
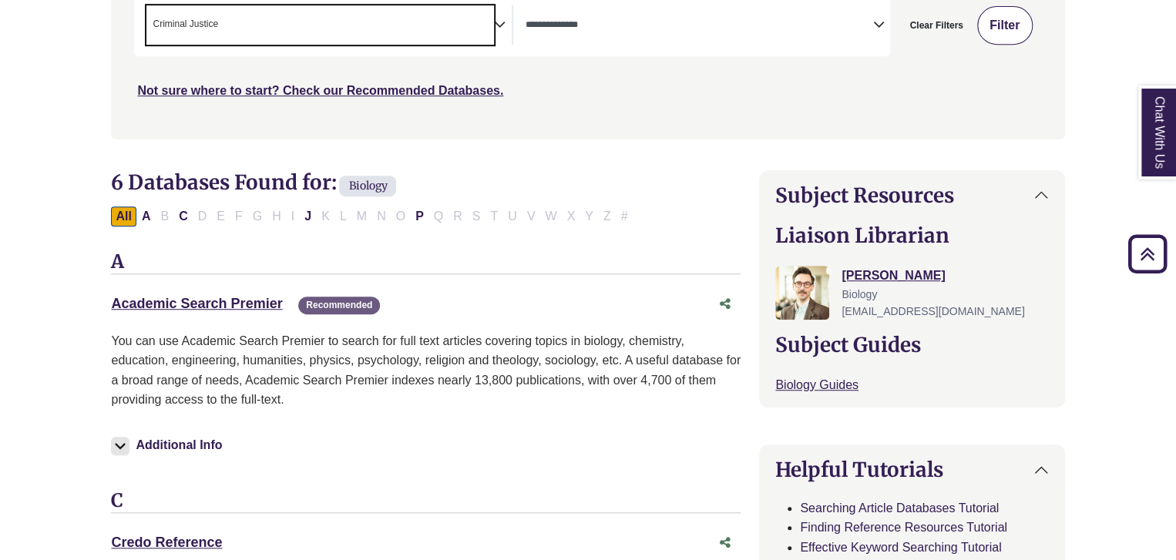
click at [993, 21] on button "Filter" at bounding box center [1004, 25] width 55 height 39
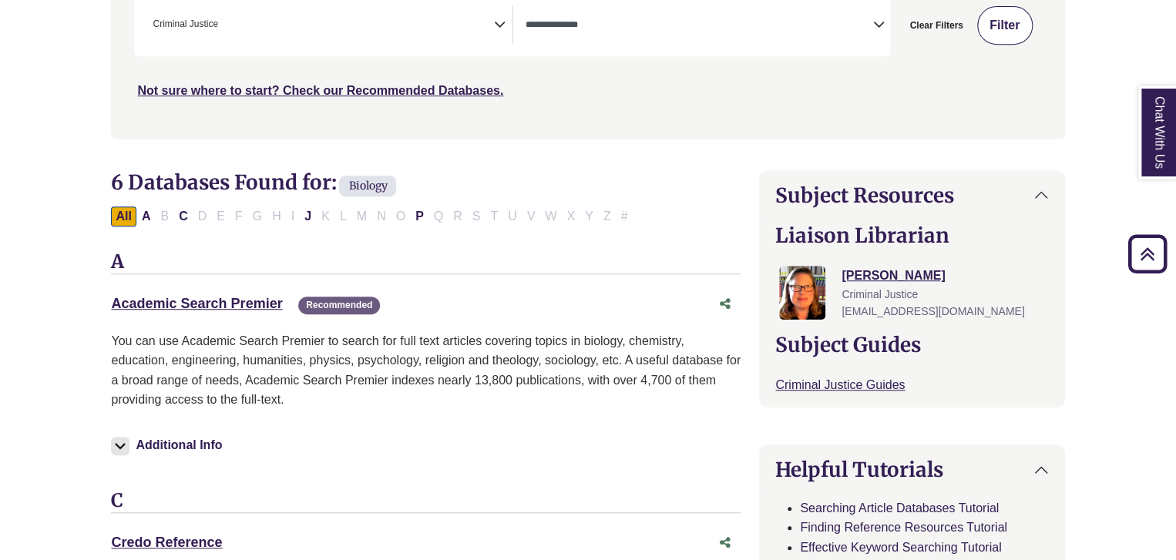
select select "Database Types Filter"
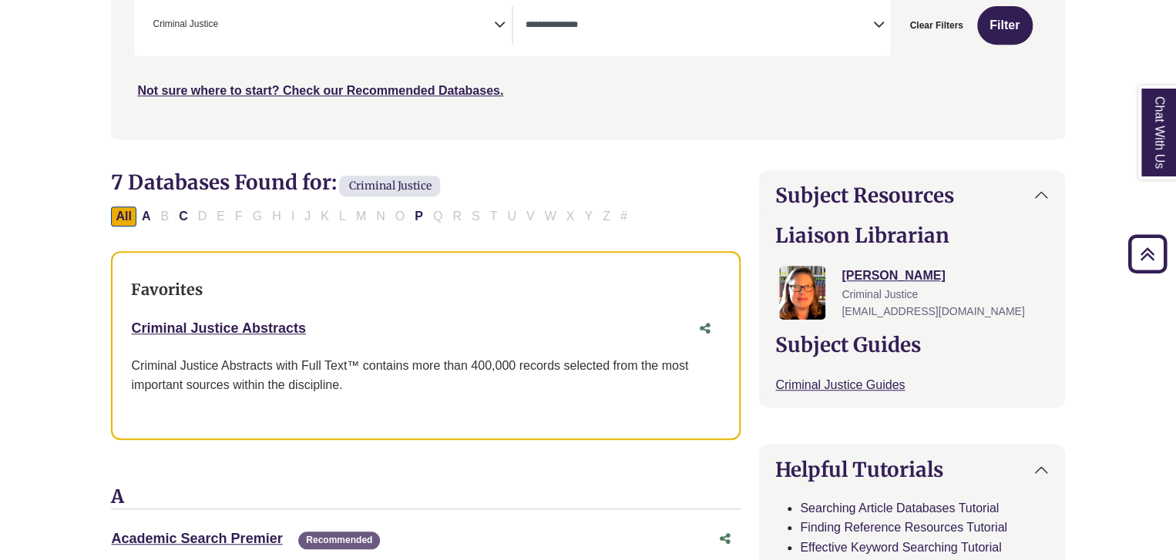
click at [499, 23] on icon "Search filters" at bounding box center [500, 22] width 12 height 23
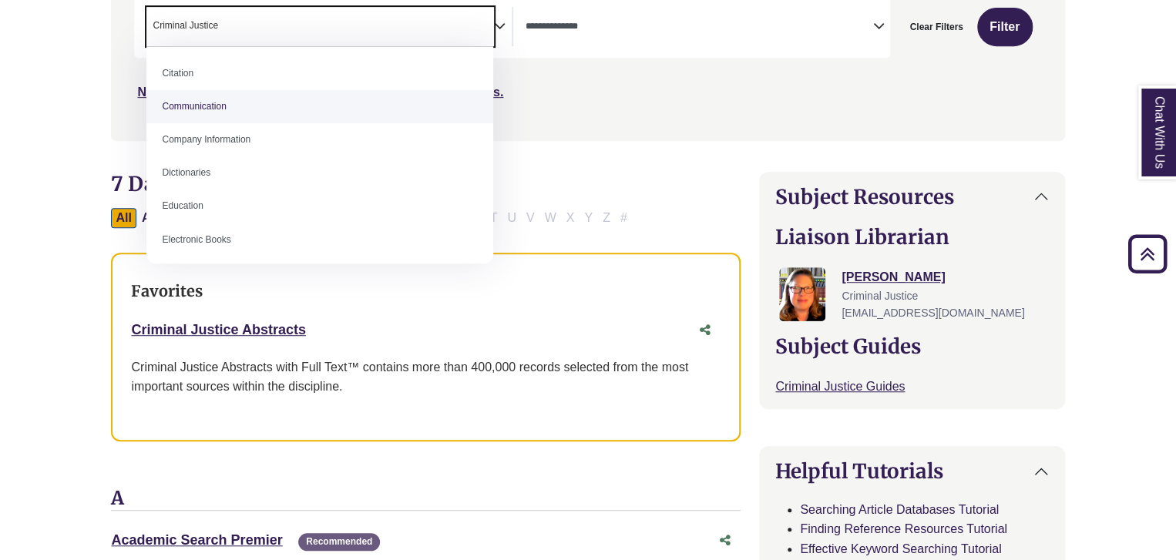
scroll to position [302, 0]
select select "*****"
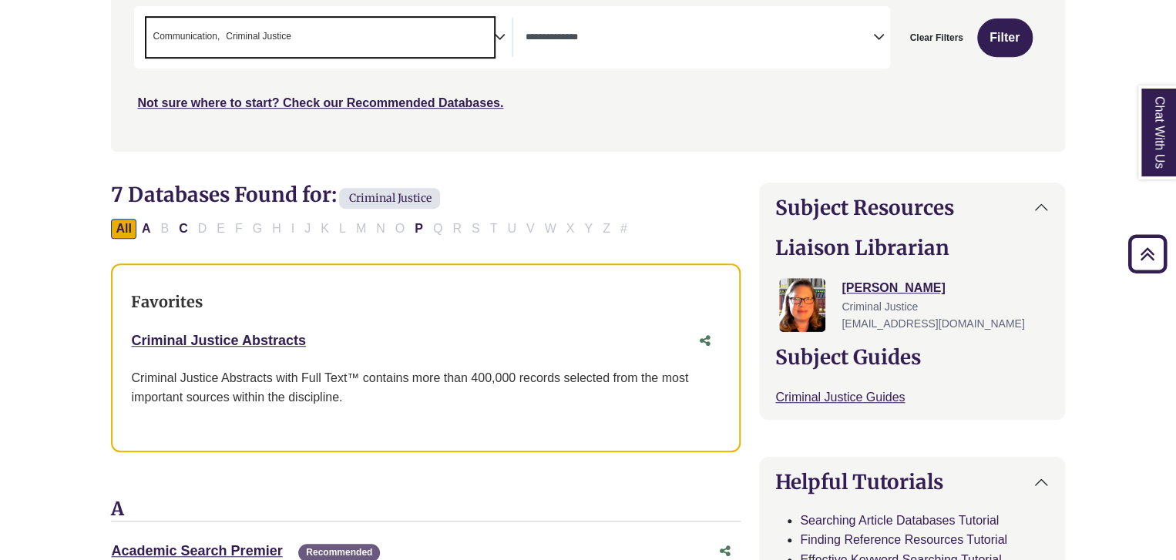
scroll to position [307, 0]
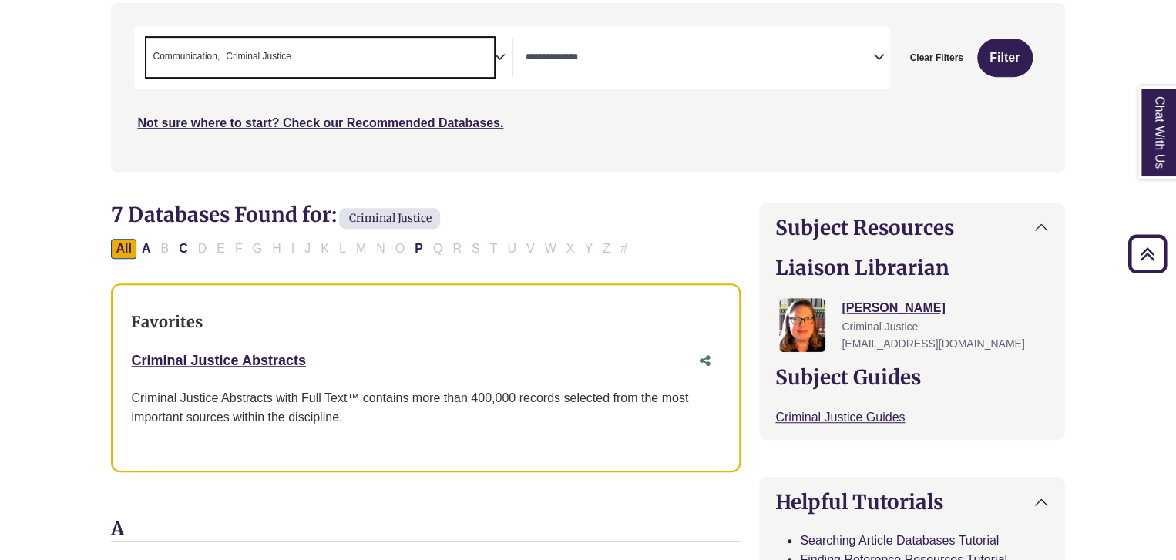
click at [501, 49] on icon "Search filters" at bounding box center [500, 54] width 12 height 23
click at [999, 52] on button "Filter" at bounding box center [1004, 58] width 55 height 39
select select "Database Types Filter"
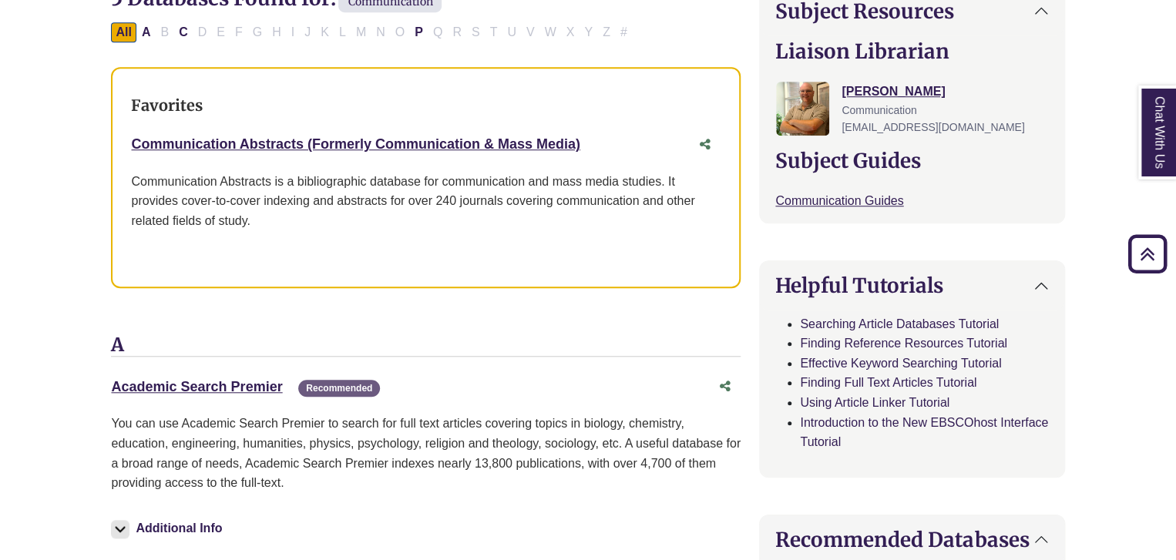
scroll to position [539, 0]
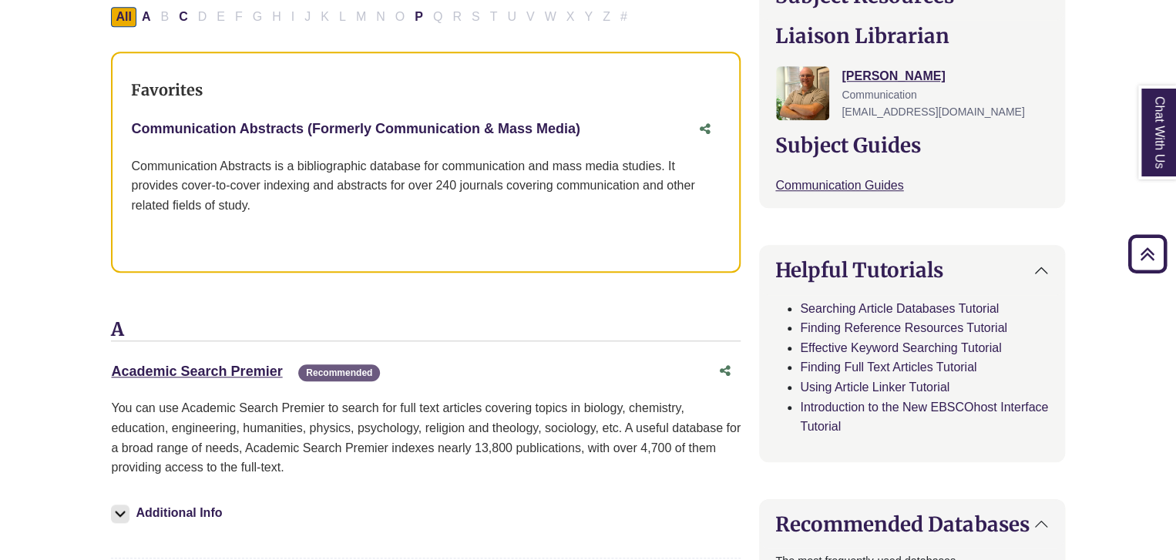
click at [494, 125] on link "Communication Abstracts (Formerly Communication & Mass Media) This link opens i…" at bounding box center [355, 128] width 448 height 15
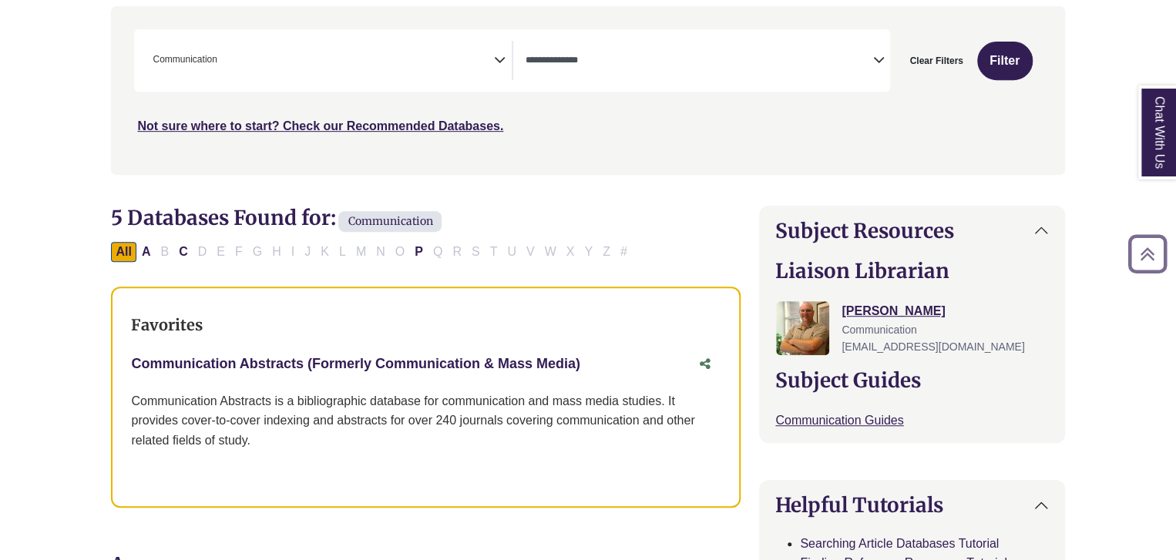
scroll to position [305, 0]
drag, startPoint x: 129, startPoint y: 359, endPoint x: 630, endPoint y: 368, distance: 500.2
click at [630, 368] on div "Favorites Communication Abstracts (Formerly Communication & Mass Media) This li…" at bounding box center [426, 396] width 630 height 221
copy link "Communication Abstracts (Formerly Communication & Mass Media)"
